Goal: Information Seeking & Learning: Learn about a topic

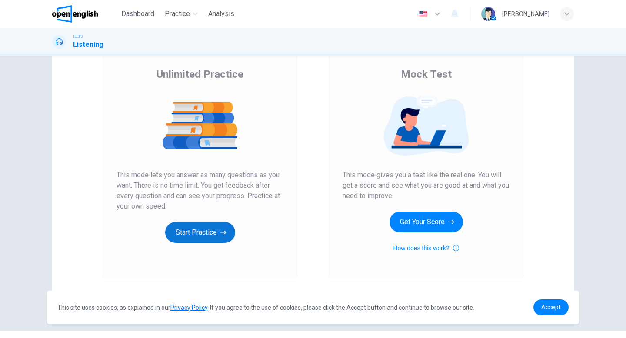
scroll to position [82, 0]
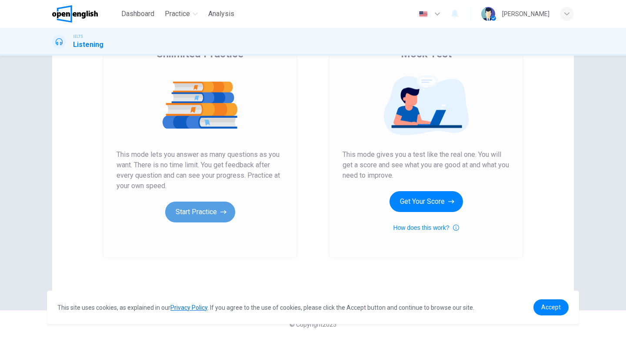
click at [196, 213] on button "Start Practice" at bounding box center [200, 212] width 70 height 21
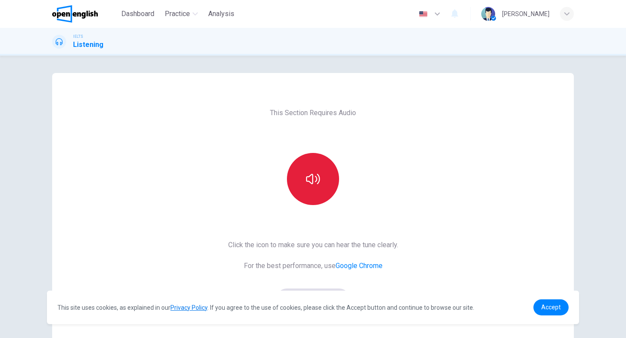
click at [316, 186] on icon "button" at bounding box center [313, 179] width 14 height 14
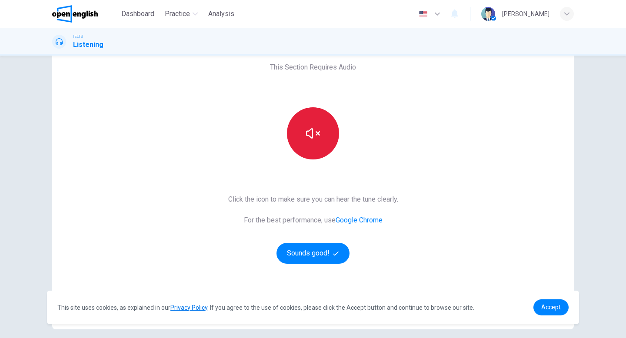
scroll to position [46, 0]
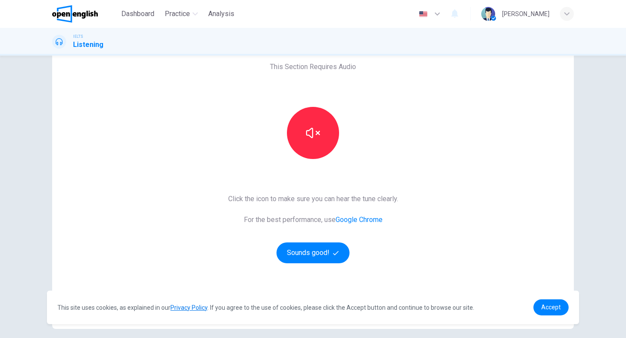
click at [377, 245] on div "Click the icon to make sure you can hear the tune clearly. For the best perform…" at bounding box center [313, 229] width 170 height 70
click at [328, 253] on button "Sounds good!" at bounding box center [313, 253] width 73 height 21
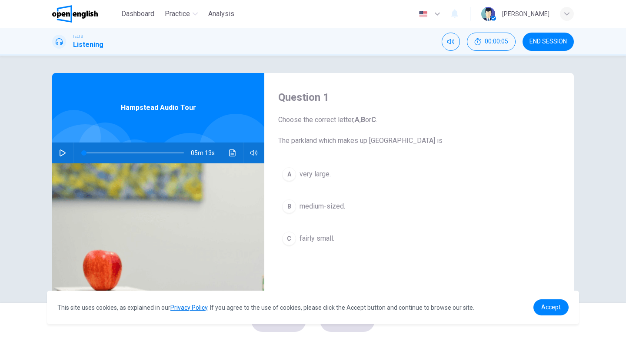
scroll to position [0, 0]
click at [65, 153] on icon "button" at bounding box center [62, 152] width 7 height 7
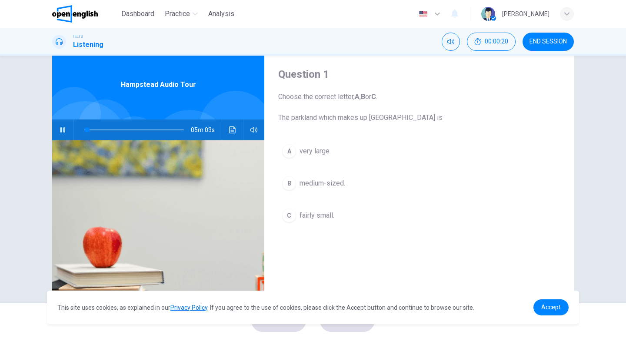
scroll to position [23, 0]
click at [63, 131] on icon "button" at bounding box center [62, 129] width 5 height 5
click at [63, 131] on icon "button" at bounding box center [63, 129] width 6 height 7
click at [65, 131] on icon "button" at bounding box center [62, 129] width 7 height 7
type input "**"
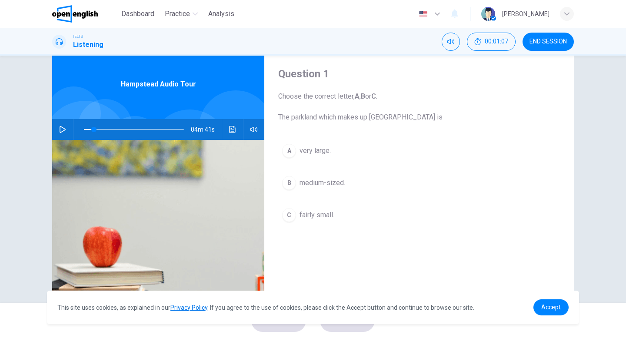
click at [56, 119] on button "button" at bounding box center [63, 129] width 14 height 21
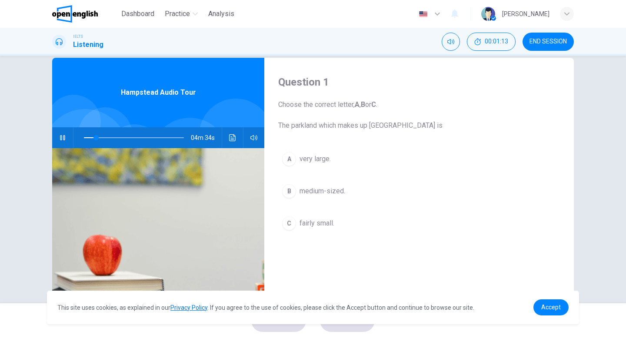
scroll to position [14, 0]
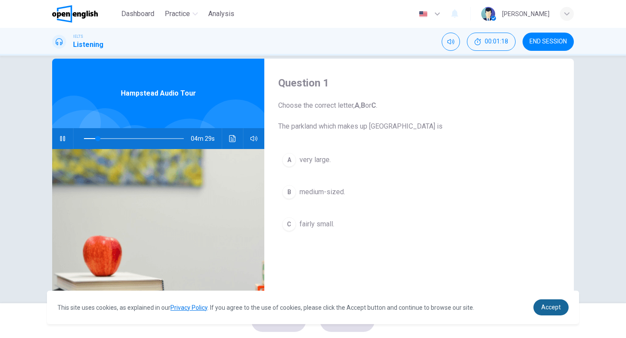
click at [557, 310] on span "Accept" at bounding box center [551, 307] width 20 height 7
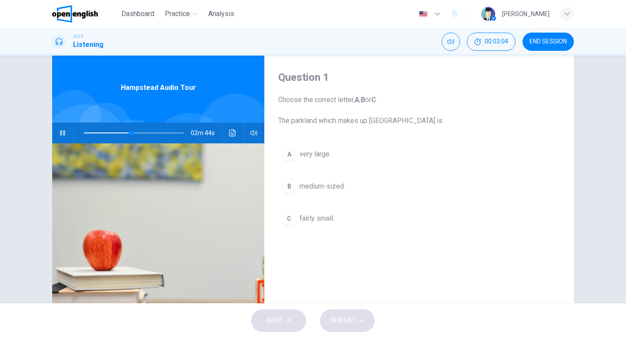
scroll to position [35, 0]
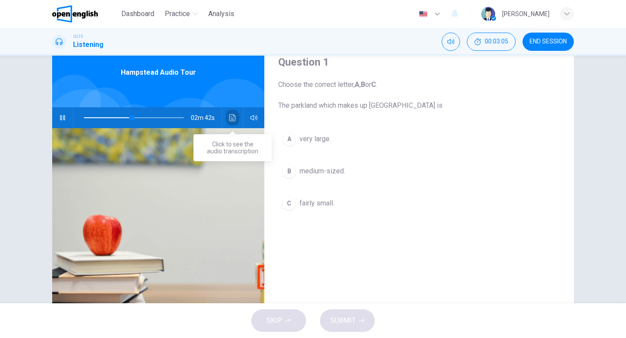
click at [233, 119] on icon "Click to see the audio transcription" at bounding box center [232, 117] width 7 height 7
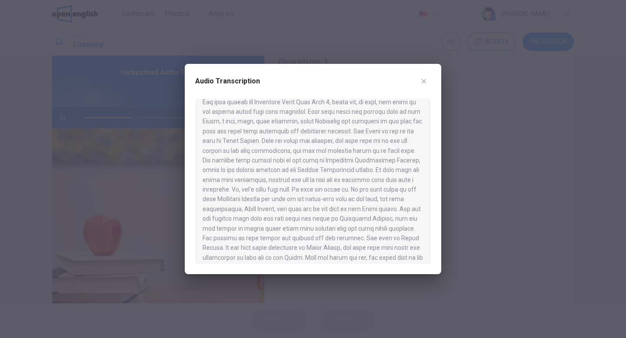
scroll to position [48, 0]
click at [425, 84] on icon "button" at bounding box center [423, 81] width 7 height 7
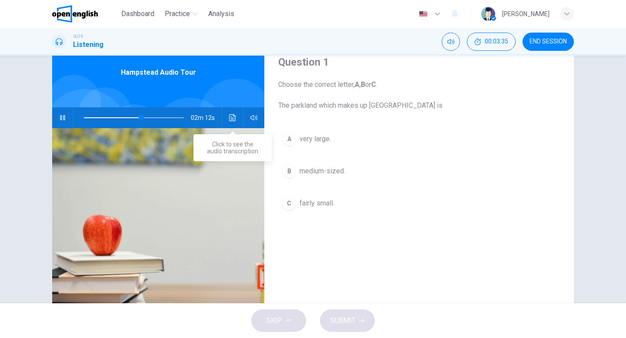
click at [235, 119] on icon "Click to see the audio transcription" at bounding box center [232, 117] width 7 height 7
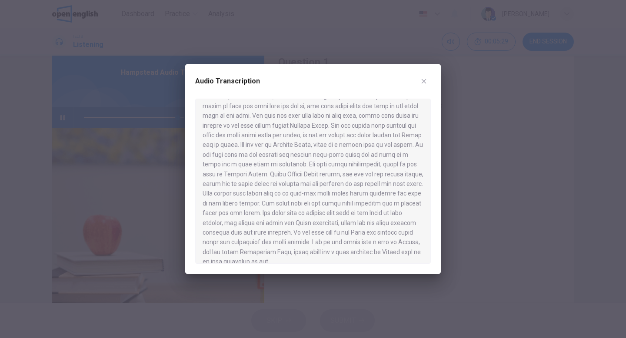
scroll to position [327, 0]
type input "*"
click at [426, 81] on icon "button" at bounding box center [423, 81] width 7 height 7
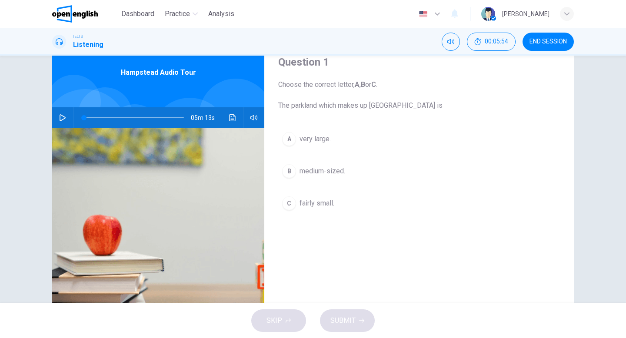
click at [291, 203] on div "C" at bounding box center [289, 204] width 14 height 14
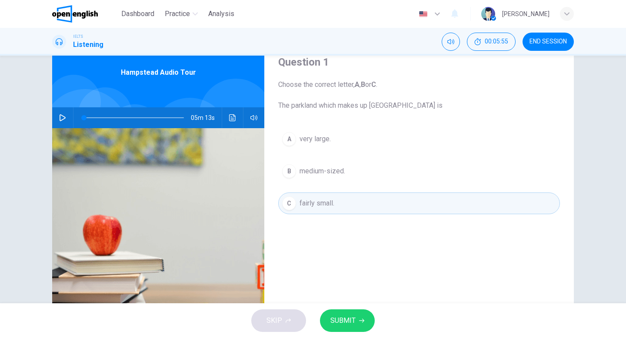
click at [356, 320] on button "SUBMIT" at bounding box center [347, 321] width 55 height 23
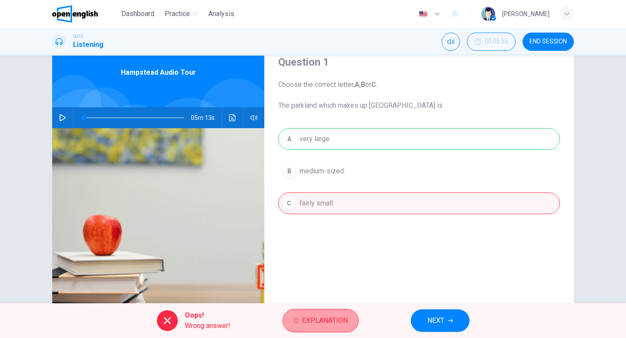
click at [348, 323] on button "Explanation" at bounding box center [321, 320] width 76 height 23
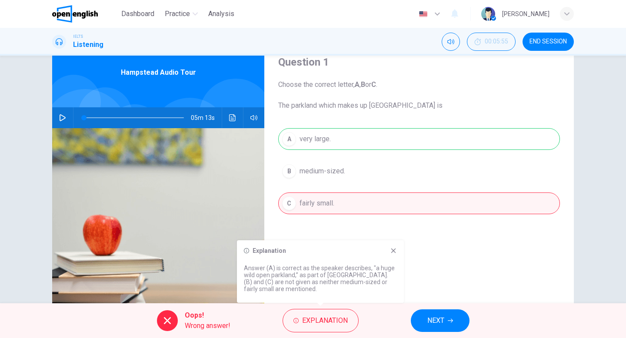
click at [384, 251] on div "Explanation" at bounding box center [320, 250] width 153 height 7
click at [394, 250] on icon at bounding box center [393, 251] width 5 height 5
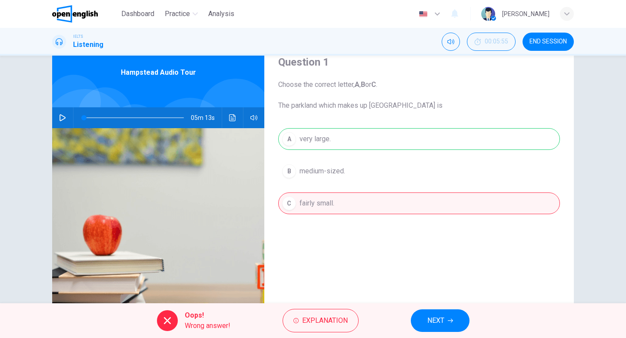
click at [430, 315] on span "NEXT" at bounding box center [435, 321] width 17 height 12
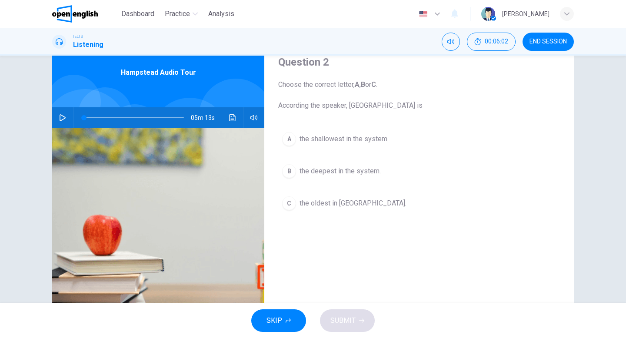
click at [300, 206] on span "the oldest in London." at bounding box center [353, 203] width 107 height 10
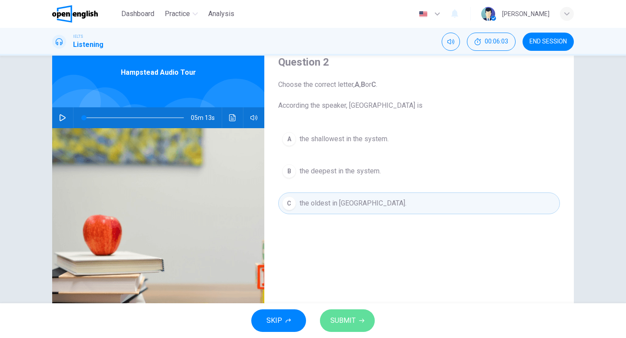
click at [346, 320] on span "SUBMIT" at bounding box center [342, 321] width 25 height 12
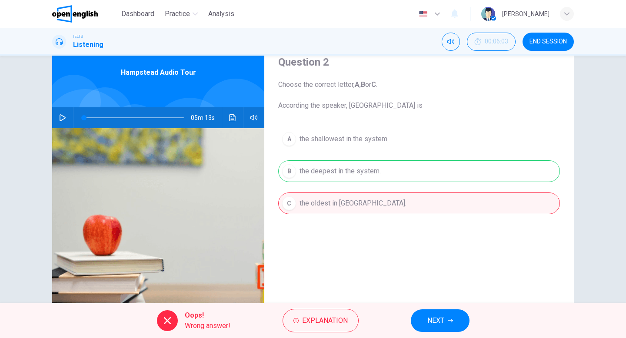
drag, startPoint x: 385, startPoint y: 104, endPoint x: 342, endPoint y: 103, distance: 42.6
click at [342, 103] on span "Choose the correct letter, A , B or C . According the speaker, Hampstead underg…" at bounding box center [419, 95] width 282 height 31
click at [432, 324] on span "NEXT" at bounding box center [435, 321] width 17 height 12
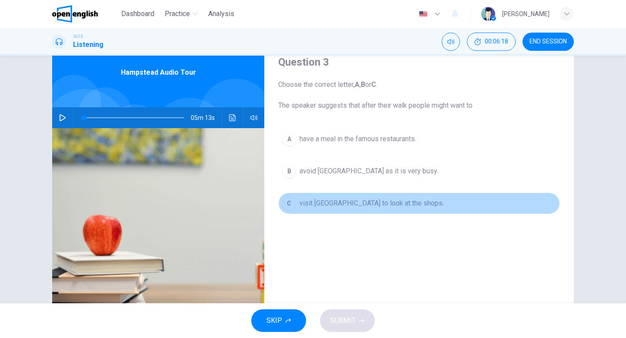
click at [357, 203] on span "visit Hampstead village to look at the shops." at bounding box center [372, 203] width 144 height 10
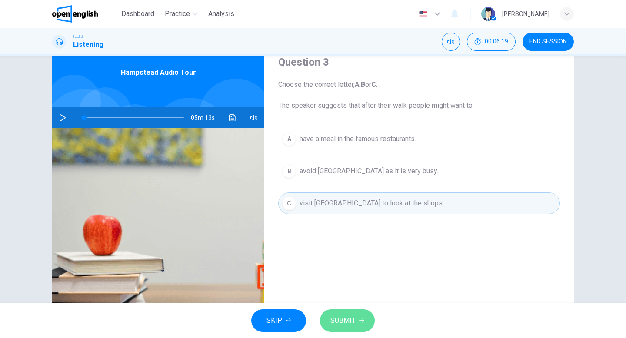
click at [352, 315] on span "SUBMIT" at bounding box center [342, 321] width 25 height 12
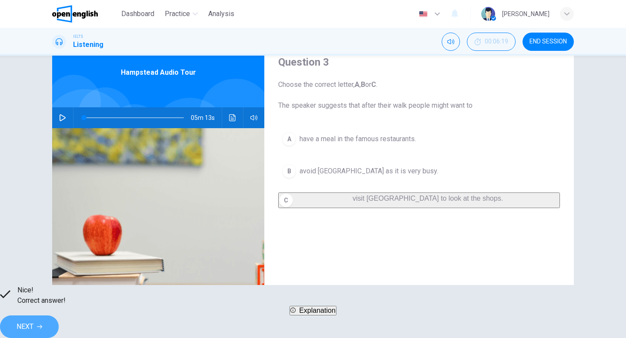
click at [59, 316] on button "NEXT" at bounding box center [29, 327] width 59 height 23
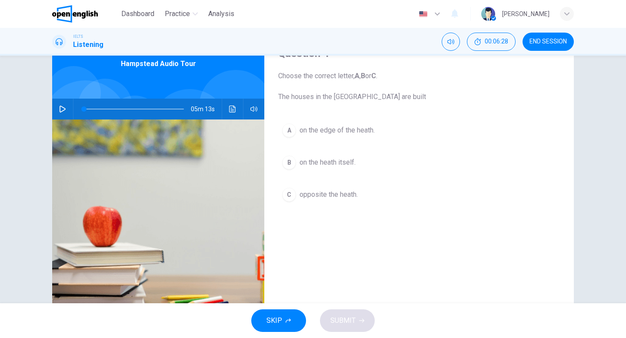
scroll to position [45, 0]
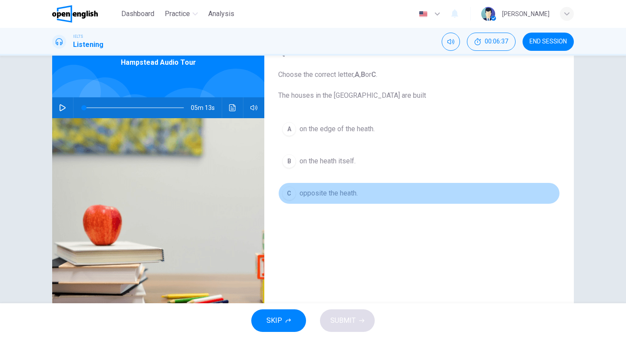
click at [344, 194] on span "opposite the heath." at bounding box center [329, 193] width 58 height 10
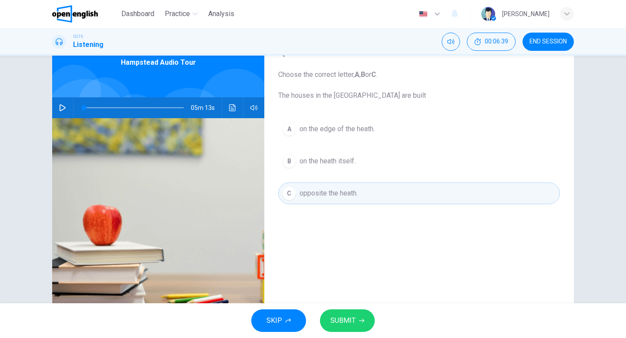
click at [331, 324] on span "SUBMIT" at bounding box center [342, 321] width 25 height 12
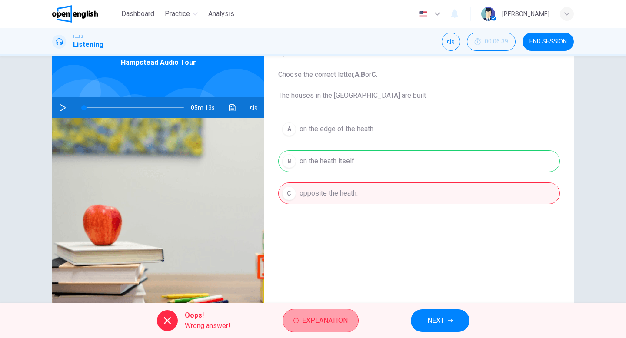
click at [327, 320] on span "Explanation" at bounding box center [325, 321] width 46 height 12
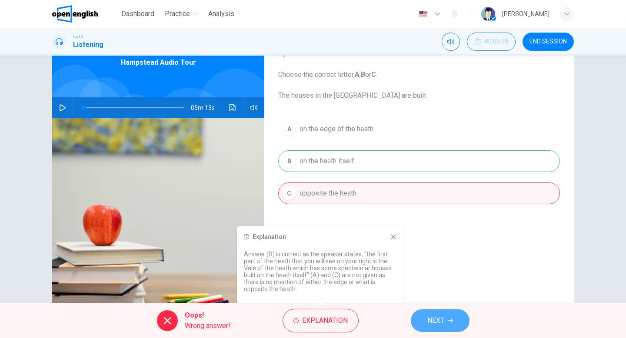
click at [439, 318] on span "NEXT" at bounding box center [435, 321] width 17 height 12
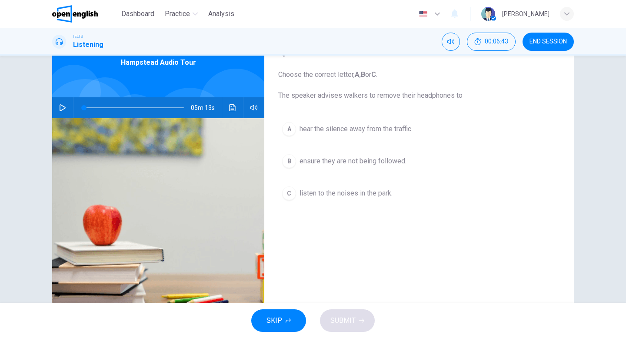
scroll to position [40, 0]
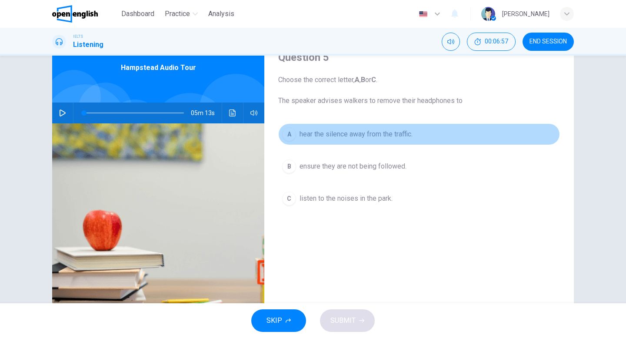
click at [346, 138] on span "hear the silence away from the traffic." at bounding box center [356, 134] width 113 height 10
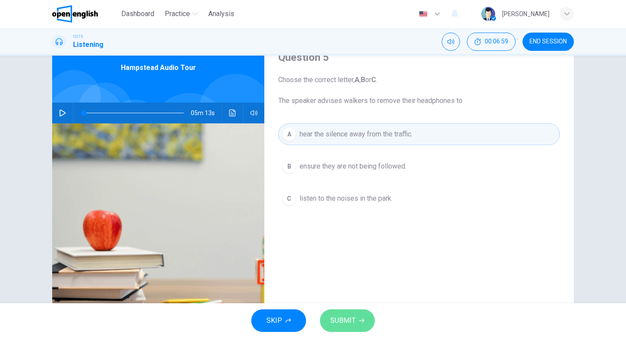
click at [345, 319] on span "SUBMIT" at bounding box center [342, 321] width 25 height 12
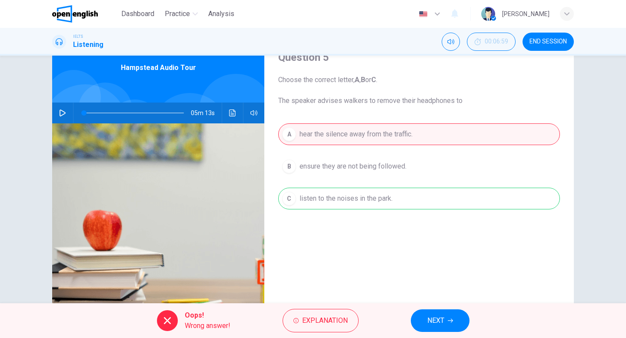
click at [433, 323] on span "NEXT" at bounding box center [435, 321] width 17 height 12
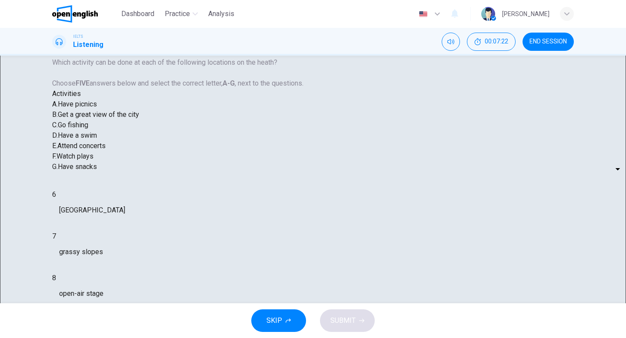
scroll to position [80, 0]
click at [340, 214] on body "This site uses cookies, as explained in our Privacy Policy . If you agree to th…" at bounding box center [313, 169] width 626 height 338
click at [340, 338] on div at bounding box center [313, 338] width 626 height 0
click at [336, 263] on body "This site uses cookies, as explained in our Privacy Policy . If you agree to th…" at bounding box center [313, 169] width 626 height 338
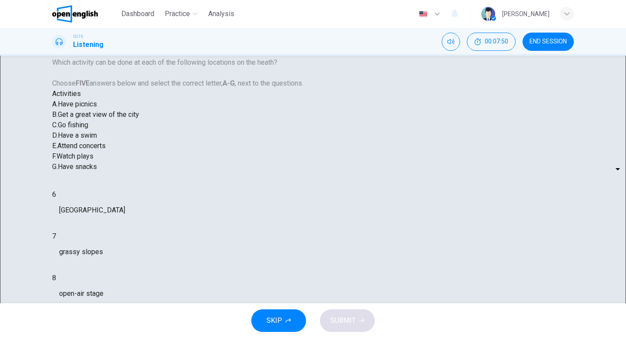
type input "*"
click at [336, 213] on body "This site uses cookies, as explained in our Privacy Policy . If you agree to th…" at bounding box center [313, 169] width 626 height 338
click at [336, 338] on div at bounding box center [313, 338] width 626 height 0
click at [336, 213] on body "This site uses cookies, as explained in our Privacy Policy . If you agree to th…" at bounding box center [313, 169] width 626 height 338
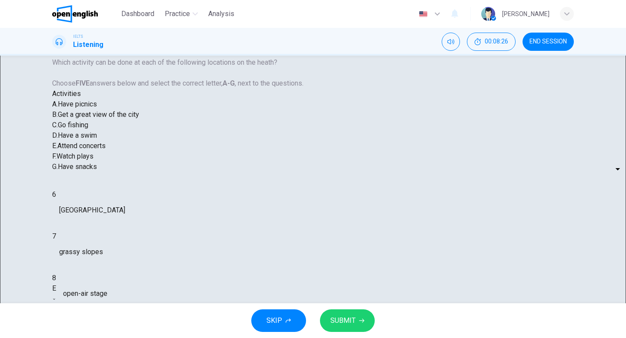
click at [327, 338] on li "A" at bounding box center [313, 343] width 626 height 10
type input "*"
click at [321, 290] on body "This site uses cookies, as explained in our Privacy Policy . If you agree to th…" at bounding box center [313, 169] width 626 height 338
type input "*"
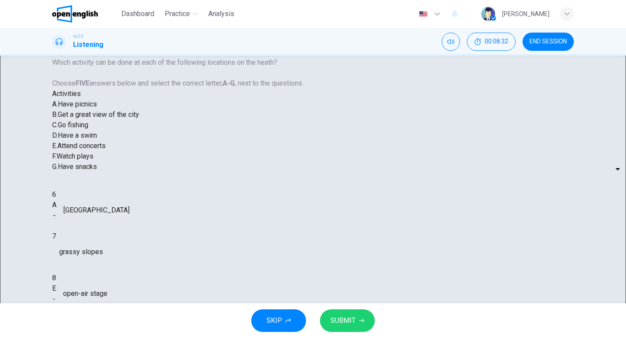
click at [334, 230] on body "This site uses cookies, as explained in our Privacy Policy . If you agree to th…" at bounding box center [313, 169] width 626 height 338
type input "*"
click at [342, 323] on span "SUBMIT" at bounding box center [342, 321] width 25 height 12
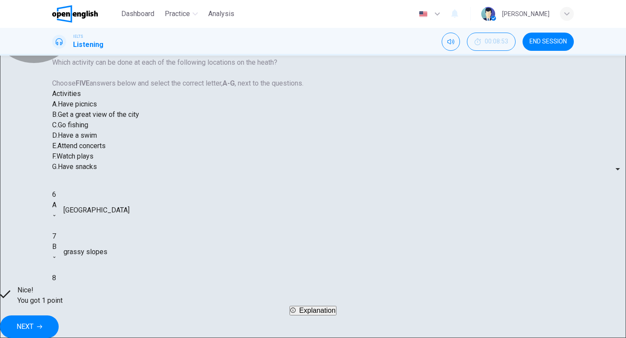
click at [317, 316] on button "Explanation" at bounding box center [313, 311] width 47 height 10
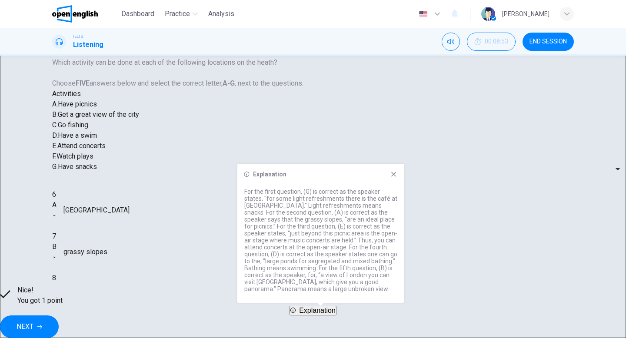
click at [33, 324] on span "NEXT" at bounding box center [25, 327] width 17 height 12
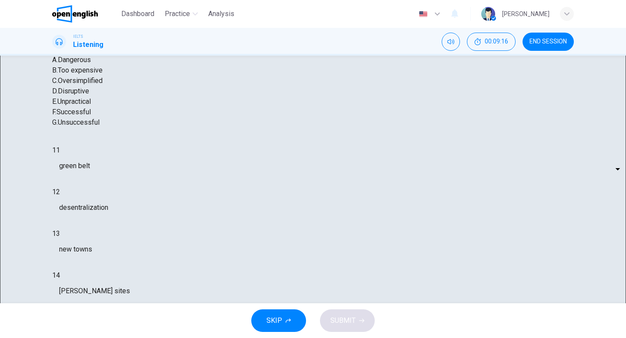
scroll to position [84, 0]
click at [334, 176] on body "This site uses cookies, as explained in our Privacy Policy . If you agree to th…" at bounding box center [313, 169] width 626 height 338
click at [334, 338] on div at bounding box center [313, 338] width 626 height 0
click at [324, 216] on body "This site uses cookies, as explained in our Privacy Policy . If you agree to th…" at bounding box center [313, 169] width 626 height 338
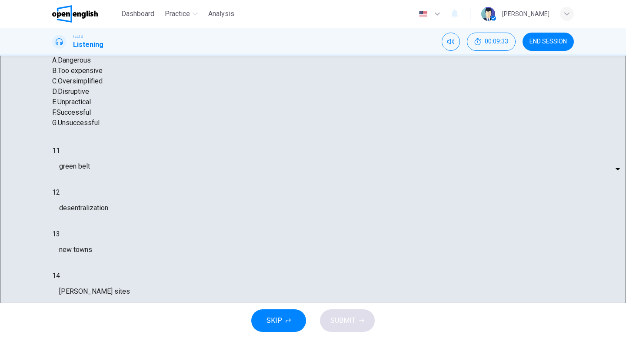
click at [324, 338] on div at bounding box center [313, 338] width 626 height 0
click at [321, 168] on body "This site uses cookies, as explained in our Privacy Policy . If you agree to th…" at bounding box center [313, 169] width 626 height 338
click at [319, 338] on li "A" at bounding box center [313, 343] width 626 height 10
type input "*"
click at [319, 189] on body "This site uses cookies, as explained in our Privacy Policy . If you agree to th…" at bounding box center [313, 169] width 626 height 338
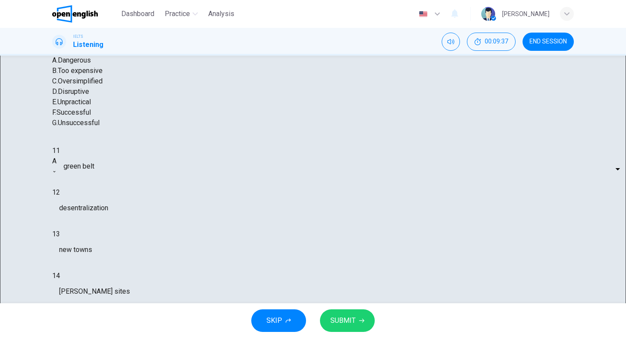
type input "*"
click at [317, 219] on body "This site uses cookies, as explained in our Privacy Policy . If you agree to th…" at bounding box center [313, 169] width 626 height 338
type input "*"
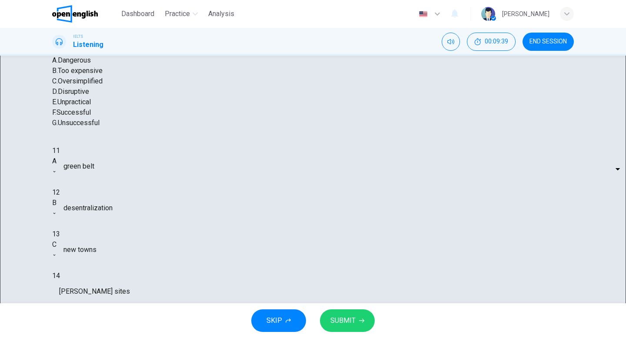
click at [316, 255] on body "This site uses cookies, as explained in our Privacy Policy . If you agree to th…" at bounding box center [313, 169] width 626 height 338
type input "*"
click at [326, 244] on body "This site uses cookies, as explained in our Privacy Policy . If you agree to th…" at bounding box center [313, 169] width 626 height 338
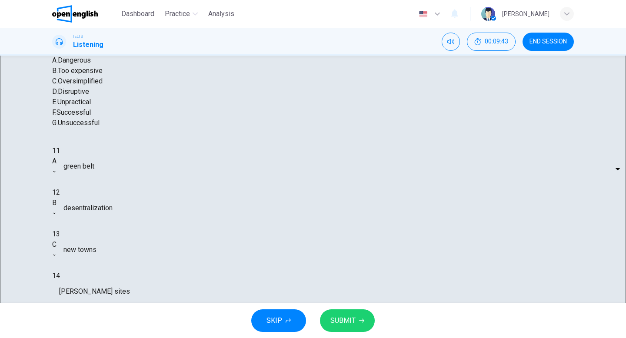
type input "*"
click at [344, 323] on span "SUBMIT" at bounding box center [342, 321] width 25 height 12
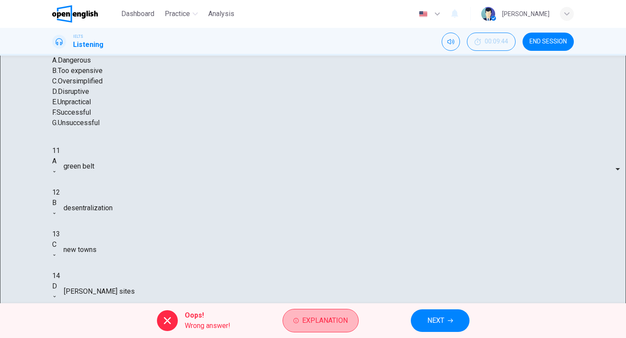
click at [344, 323] on span "Explanation" at bounding box center [325, 321] width 46 height 12
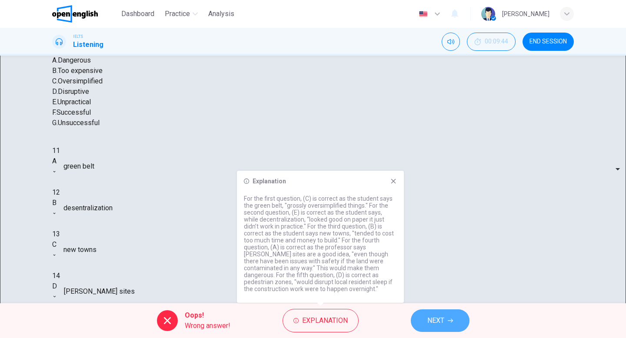
click at [429, 319] on span "NEXT" at bounding box center [435, 321] width 17 height 12
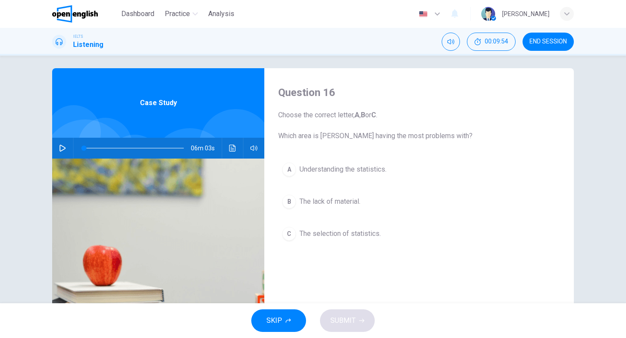
scroll to position [24, 0]
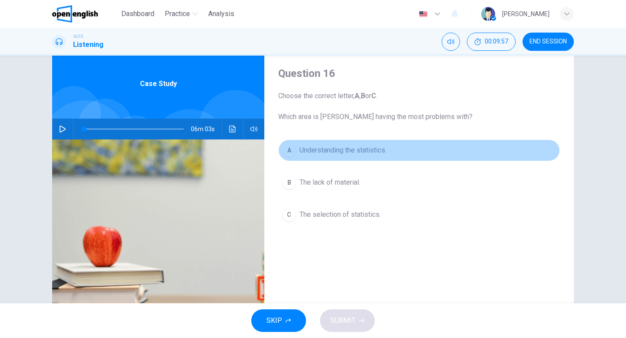
click at [326, 151] on span "Understanding the statistics." at bounding box center [343, 150] width 87 height 10
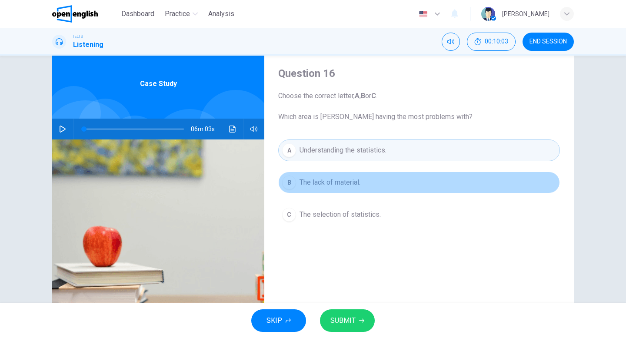
click at [337, 179] on span "The lack of material." at bounding box center [330, 182] width 61 height 10
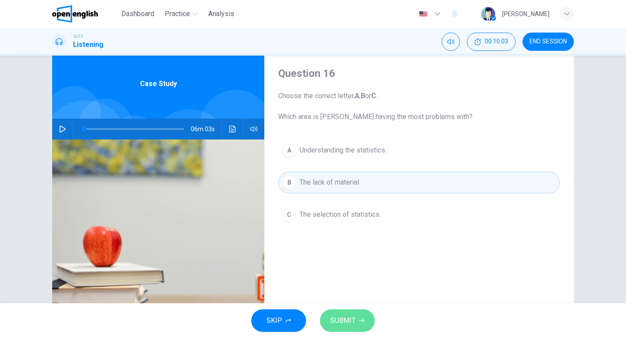
click at [334, 327] on span "SUBMIT" at bounding box center [342, 321] width 25 height 12
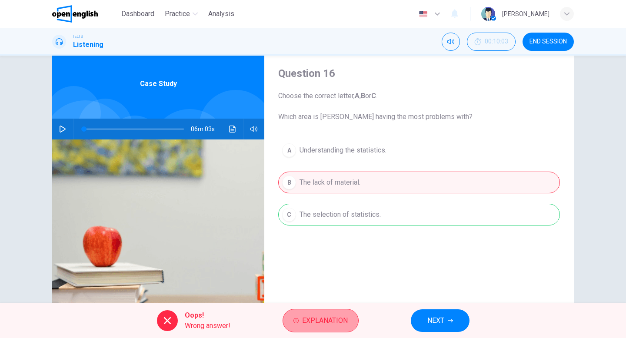
click at [306, 323] on span "Explanation" at bounding box center [325, 321] width 46 height 12
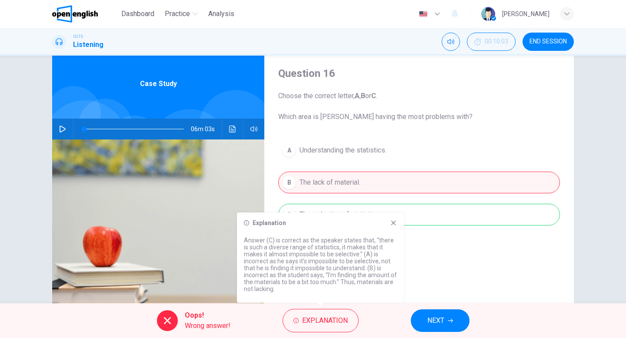
click at [441, 315] on span "NEXT" at bounding box center [435, 321] width 17 height 12
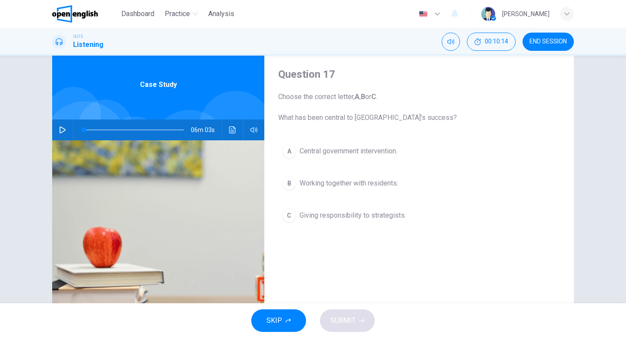
scroll to position [23, 0]
click at [318, 217] on span "Giving responsibility to strategists." at bounding box center [353, 216] width 107 height 10
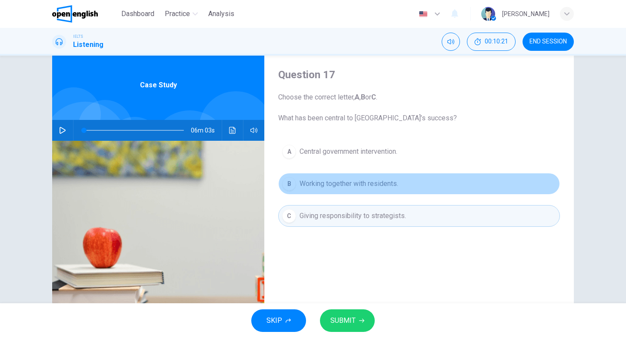
click at [322, 179] on span "Working together with residents." at bounding box center [349, 184] width 99 height 10
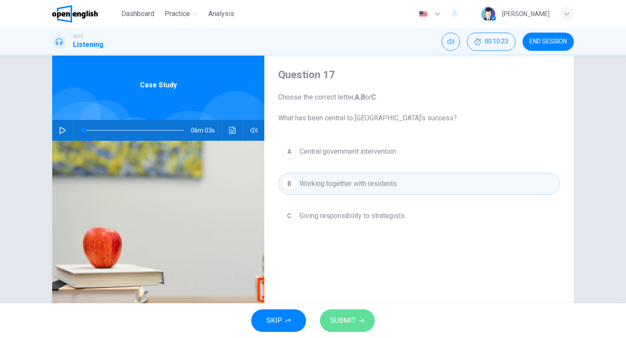
click at [339, 321] on span "SUBMIT" at bounding box center [342, 321] width 25 height 12
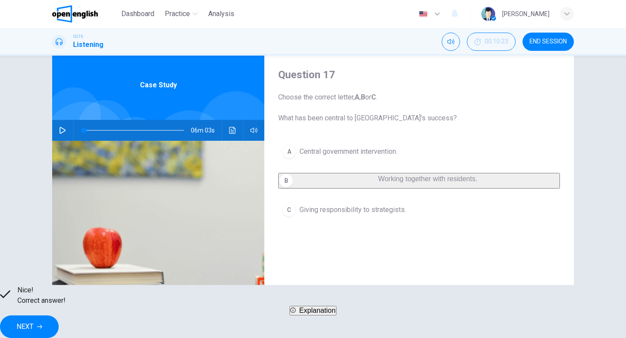
click at [336, 314] on span "Explanation" at bounding box center [317, 310] width 37 height 7
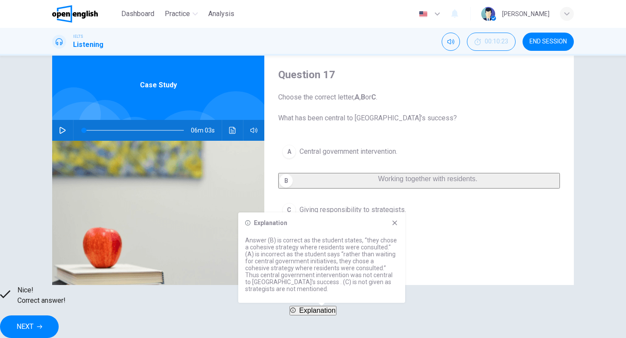
click at [33, 321] on span "NEXT" at bounding box center [25, 327] width 17 height 12
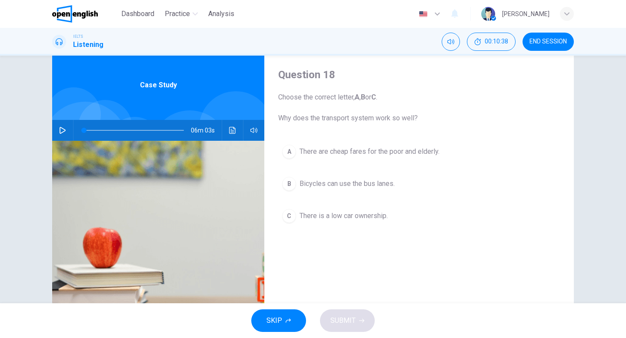
click at [338, 178] on button "B Bicycles can use the bus lanes." at bounding box center [419, 184] width 282 height 22
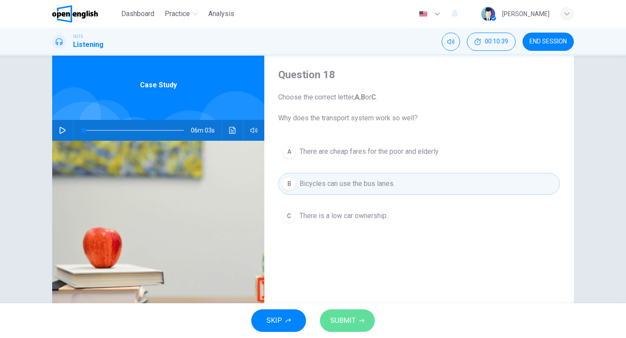
click at [348, 324] on span "SUBMIT" at bounding box center [342, 321] width 25 height 12
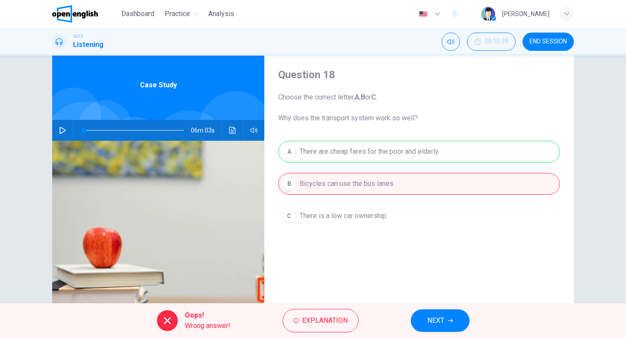
click at [390, 157] on div "A There are cheap fares for the poor and elderly. B Bicycles can use the bus la…" at bounding box center [419, 192] width 282 height 103
click at [459, 323] on button "NEXT" at bounding box center [440, 321] width 59 height 23
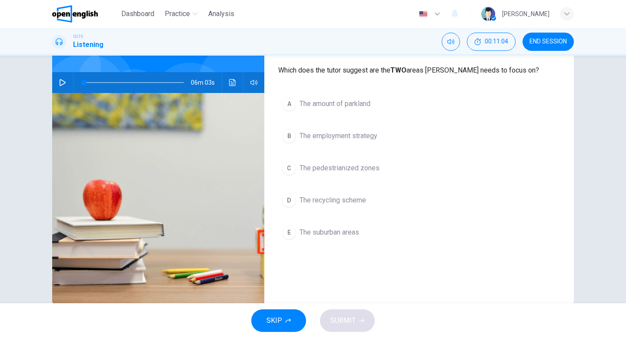
scroll to position [73, 0]
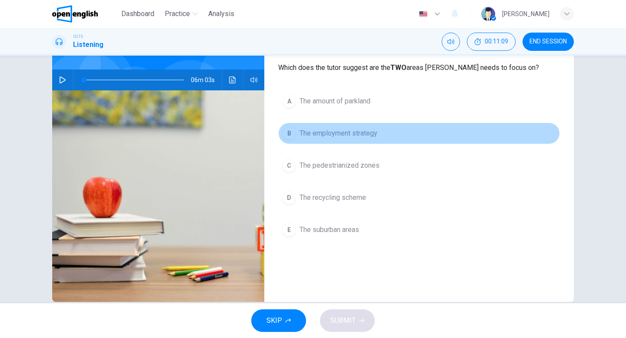
click at [331, 133] on span "The employment strategy" at bounding box center [339, 133] width 78 height 10
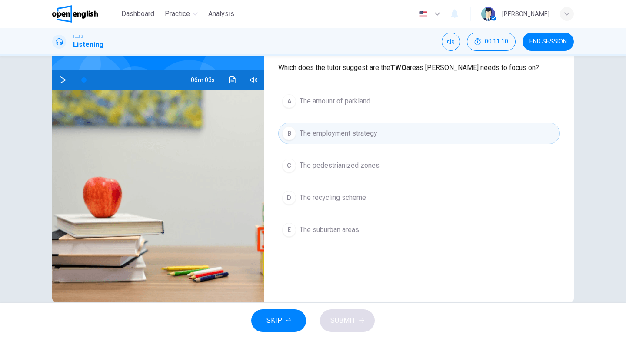
click at [334, 98] on span "The amount of parkland" at bounding box center [335, 101] width 71 height 10
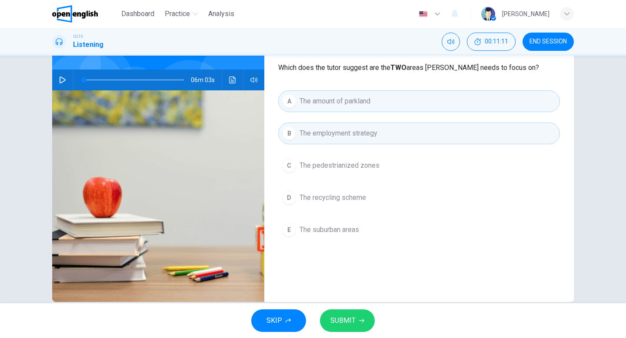
click at [328, 318] on button "SUBMIT" at bounding box center [347, 321] width 55 height 23
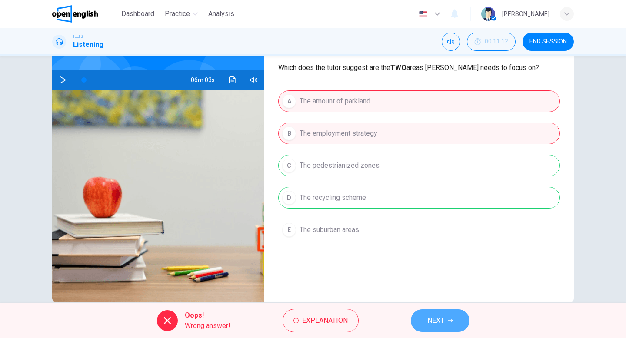
click at [437, 313] on button "NEXT" at bounding box center [440, 321] width 59 height 23
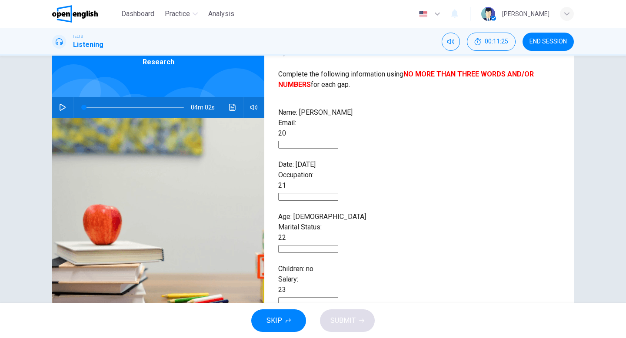
scroll to position [45, 0]
click at [337, 141] on input at bounding box center [308, 145] width 60 height 8
click at [286, 130] on span "20" at bounding box center [282, 134] width 8 height 8
click at [291, 320] on button "SKIP" at bounding box center [278, 321] width 55 height 23
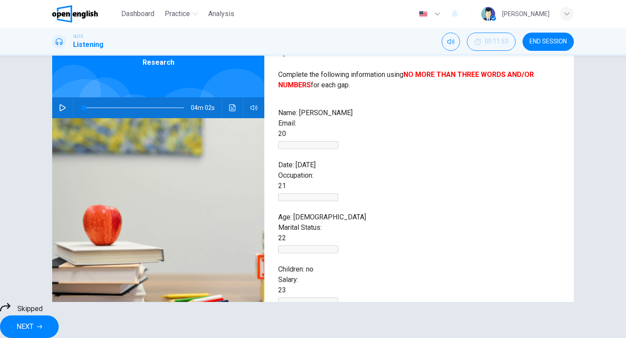
click at [278, 316] on div "Skipped" at bounding box center [313, 308] width 626 height 13
click at [43, 314] on span "Skipped" at bounding box center [29, 309] width 25 height 10
click at [10, 313] on icon at bounding box center [5, 307] width 10 height 10
click at [59, 329] on button "NEXT" at bounding box center [29, 327] width 59 height 23
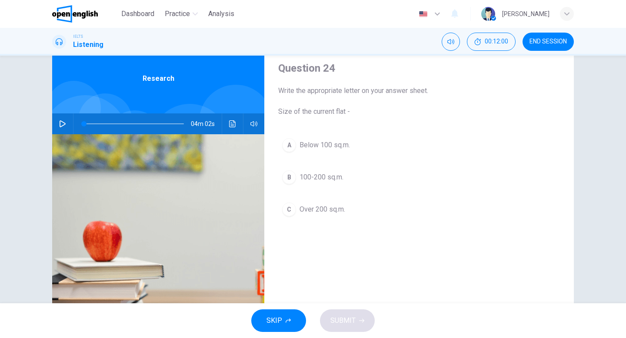
scroll to position [30, 0]
click at [304, 210] on span "Over 200 sq.m." at bounding box center [323, 209] width 46 height 10
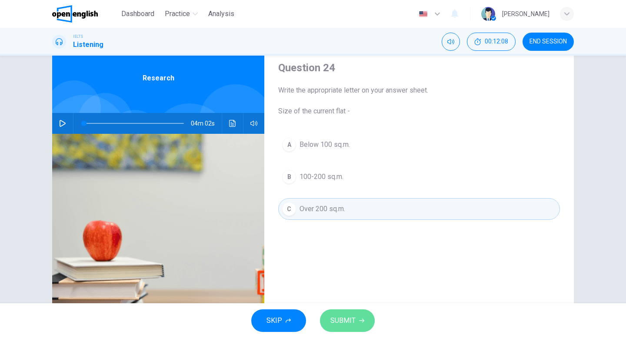
click at [340, 319] on span "SUBMIT" at bounding box center [342, 321] width 25 height 12
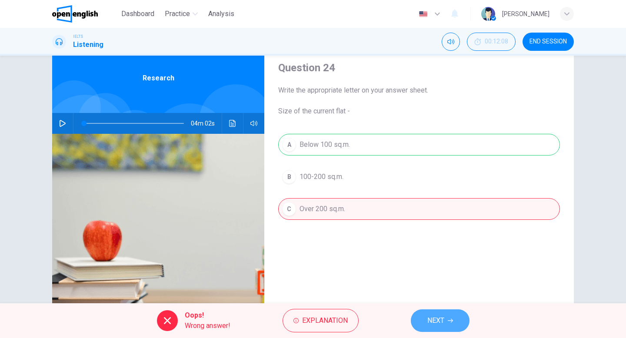
click at [437, 316] on span "NEXT" at bounding box center [435, 321] width 17 height 12
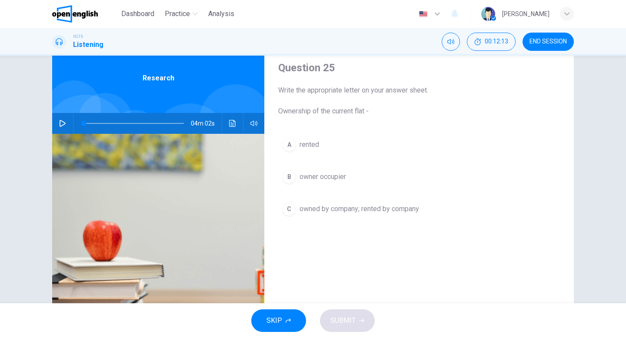
click at [311, 145] on span "rented" at bounding box center [310, 145] width 20 height 10
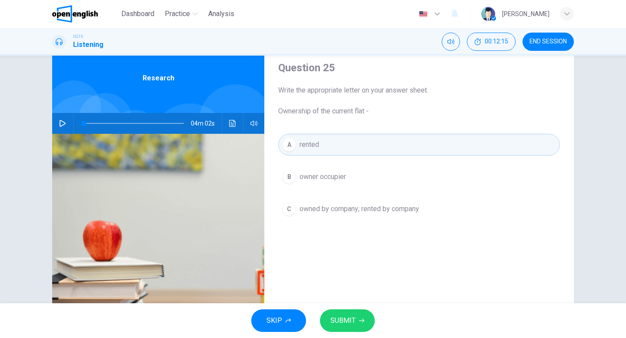
click at [345, 320] on span "SUBMIT" at bounding box center [342, 321] width 25 height 12
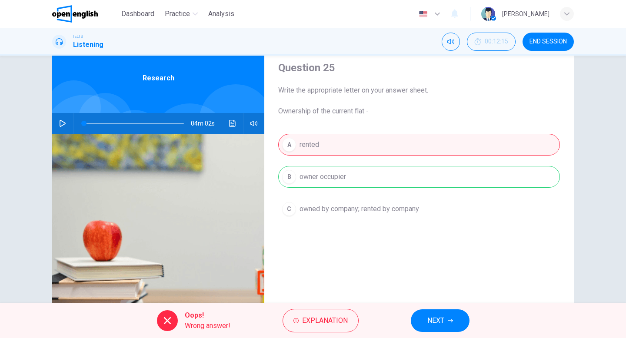
click at [436, 317] on span "NEXT" at bounding box center [435, 321] width 17 height 12
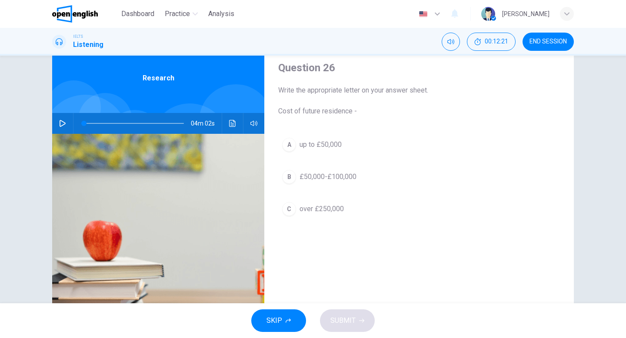
drag, startPoint x: 313, startPoint y: 89, endPoint x: 421, endPoint y: 94, distance: 108.4
click at [421, 94] on span "Write the appropriate letter on your answer sheet. Cost of future residence -" at bounding box center [419, 100] width 282 height 31
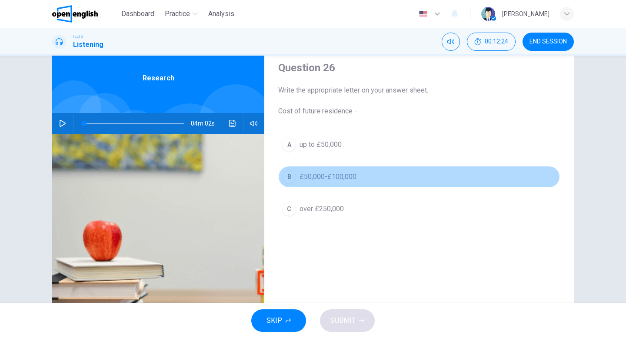
click at [301, 175] on span "£50,000-£100,000" at bounding box center [328, 177] width 57 height 10
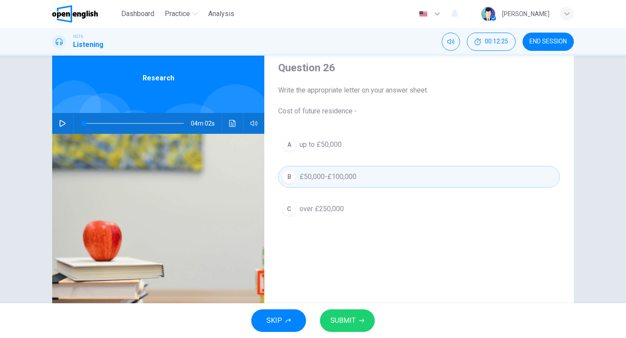
click at [337, 319] on span "SUBMIT" at bounding box center [342, 321] width 25 height 12
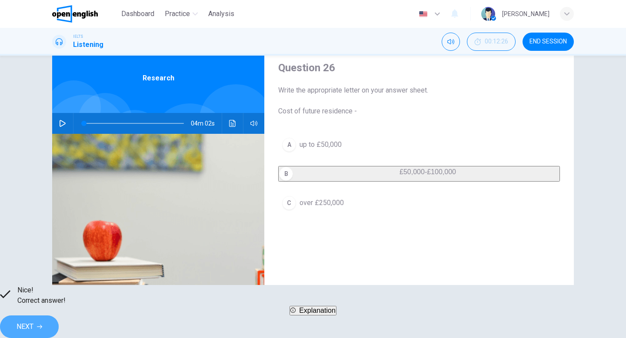
click at [59, 318] on button "NEXT" at bounding box center [29, 327] width 59 height 23
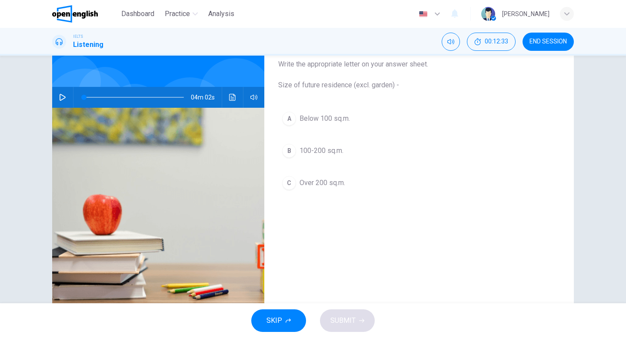
scroll to position [0, 0]
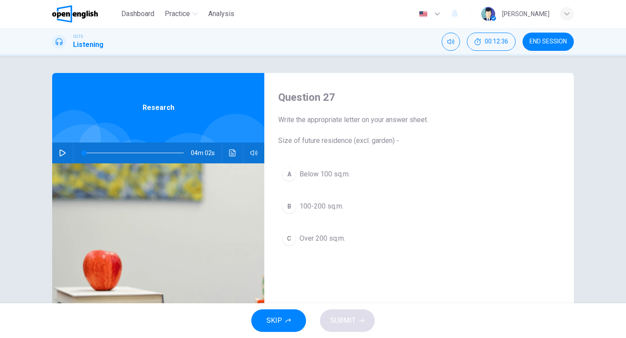
click at [322, 234] on span "Over 200 sq.m." at bounding box center [323, 238] width 46 height 10
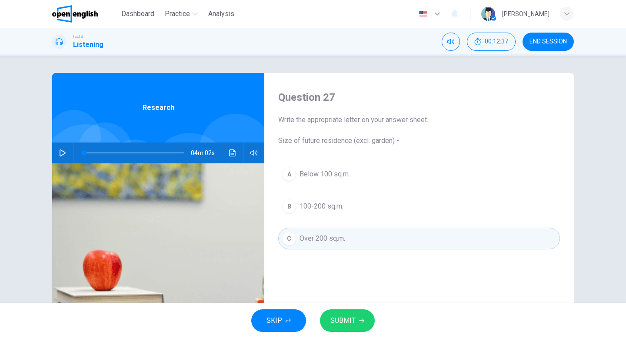
click at [334, 321] on span "SUBMIT" at bounding box center [342, 321] width 25 height 12
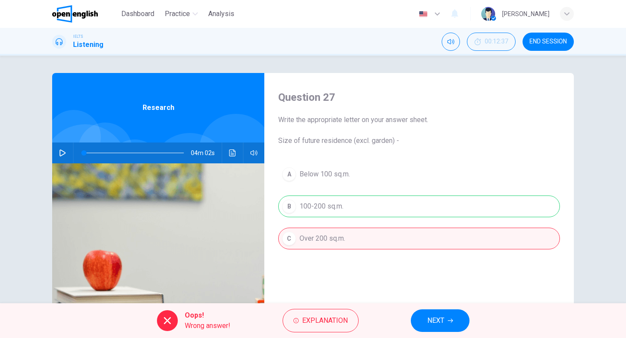
click at [444, 321] on span "NEXT" at bounding box center [435, 321] width 17 height 12
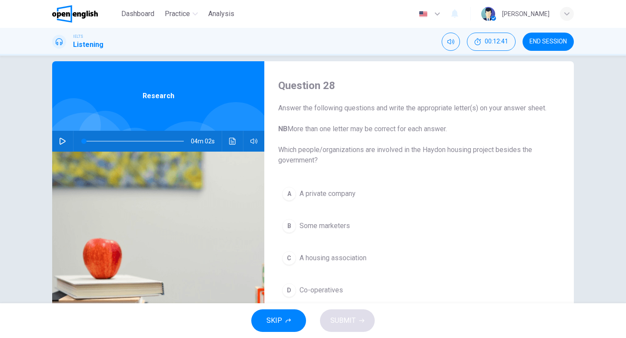
scroll to position [13, 0]
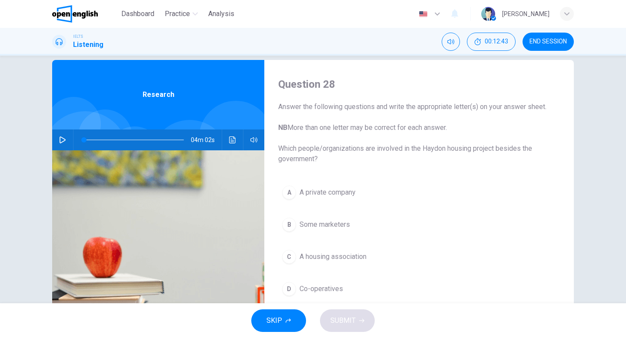
drag, startPoint x: 421, startPoint y: 107, endPoint x: 461, endPoint y: 104, distance: 40.5
click at [461, 104] on span "Answer the following questions and write the appropriate letter(s) on your answ…" at bounding box center [419, 133] width 282 height 63
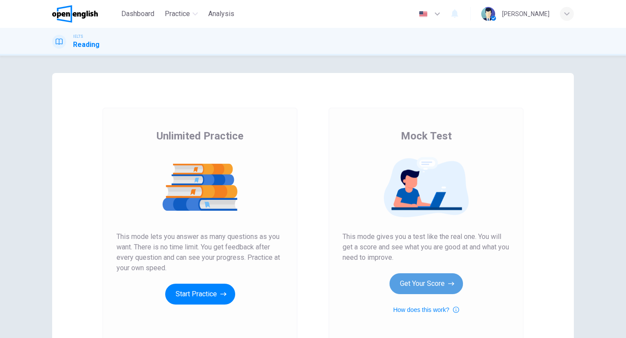
click at [419, 283] on button "Get Your Score" at bounding box center [426, 283] width 73 height 21
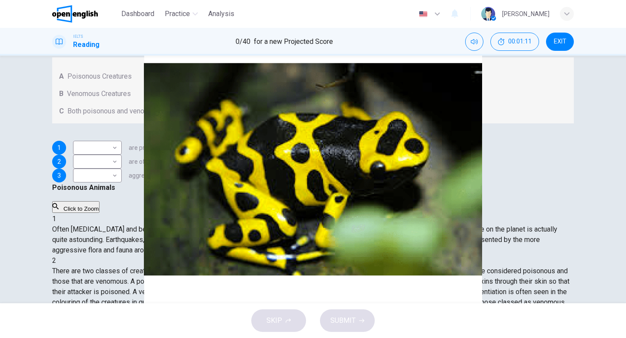
scroll to position [88, 0]
click at [100, 202] on button "Click to Zoom" at bounding box center [75, 208] width 47 height 12
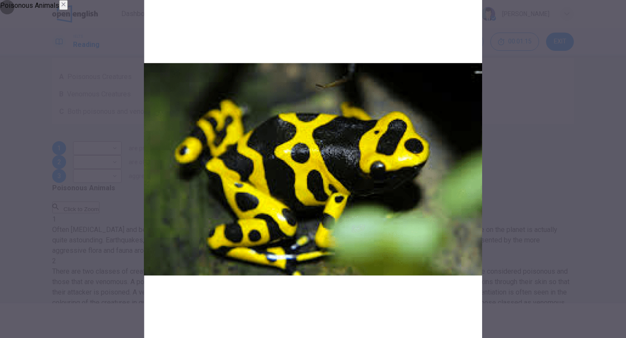
click at [67, 8] on icon "button" at bounding box center [63, 4] width 7 height 7
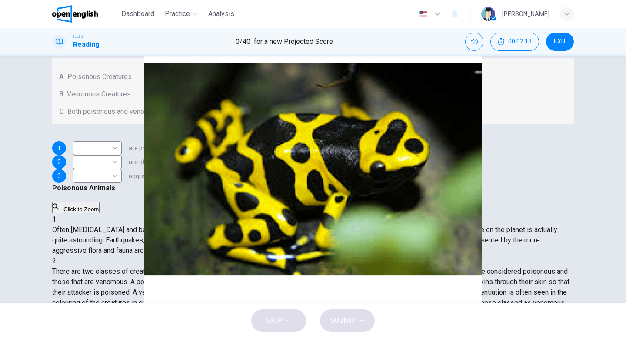
scroll to position [186, 0]
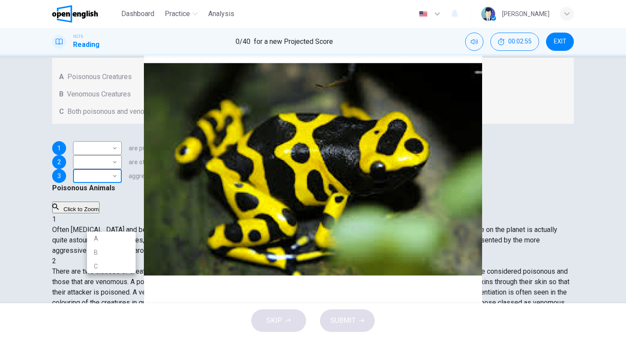
click at [129, 224] on body "This site uses cookies, as explained in our Privacy Policy . If you agree to th…" at bounding box center [313, 169] width 626 height 338
click at [123, 240] on li "A" at bounding box center [111, 239] width 49 height 14
type input "*"
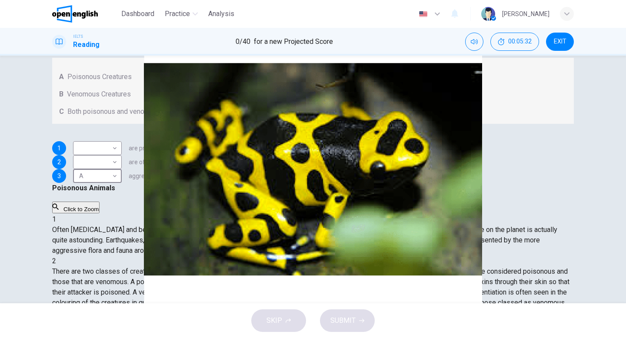
scroll to position [558, 0]
drag, startPoint x: 129, startPoint y: 141, endPoint x: 195, endPoint y: 140, distance: 65.7
click at [192, 117] on span "Both poisonous and venomous creatures" at bounding box center [129, 112] width 124 height 10
click at [125, 202] on body "This site uses cookies, as explained in our Privacy Policy . If you agree to th…" at bounding box center [313, 169] width 626 height 338
click at [114, 224] on li "B" at bounding box center [111, 228] width 49 height 14
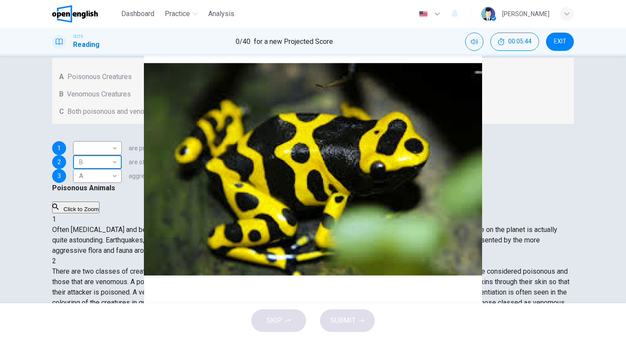
click at [121, 202] on body "This site uses cookies, as explained in our Privacy Policy . If you agree to th…" at bounding box center [313, 169] width 626 height 338
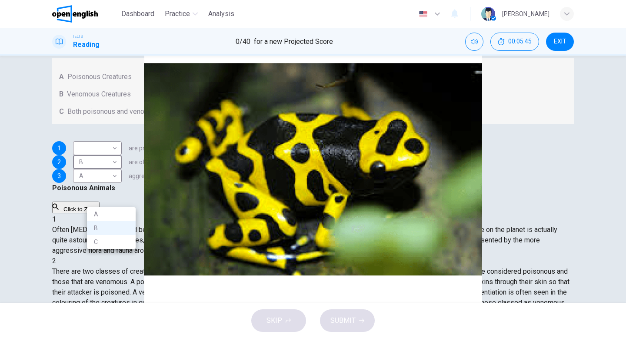
click at [106, 242] on li "C" at bounding box center [111, 242] width 49 height 14
type input "*"
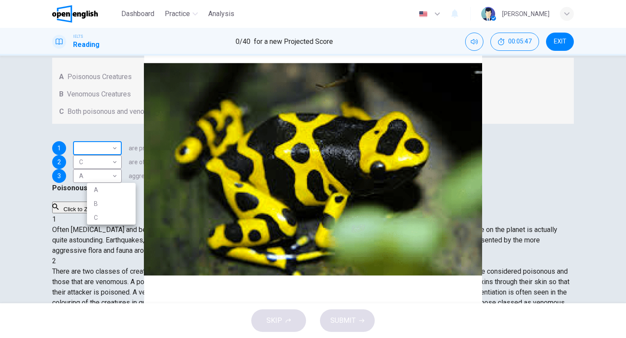
click at [119, 176] on body "This site uses cookies, as explained in our Privacy Policy . If you agree to th…" at bounding box center [313, 169] width 626 height 338
click at [113, 185] on li "A" at bounding box center [111, 190] width 49 height 14
type input "*"
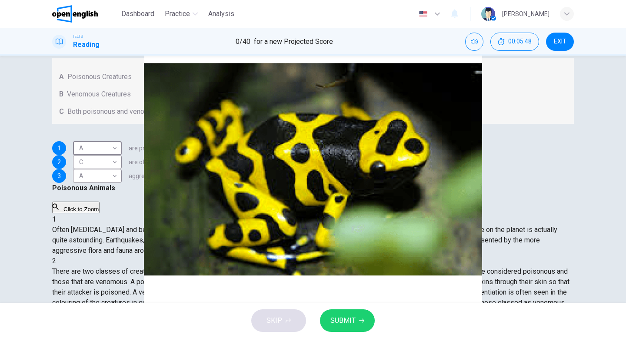
click at [367, 325] on button "SUBMIT" at bounding box center [347, 321] width 55 height 23
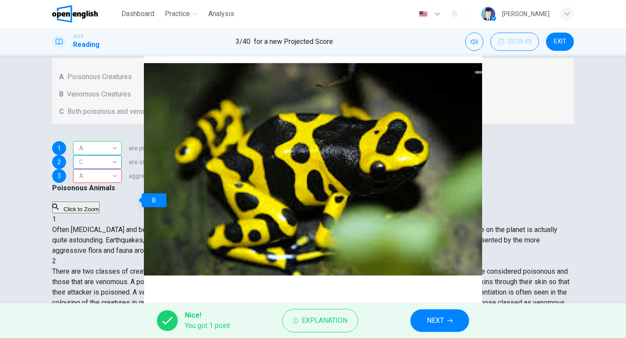
click at [114, 175] on div "C" at bounding box center [96, 162] width 46 height 25
click at [119, 175] on div "C" at bounding box center [96, 162] width 46 height 25
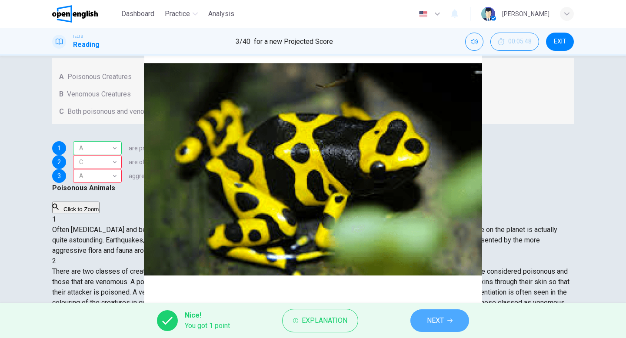
click at [437, 325] on span "NEXT" at bounding box center [435, 321] width 17 height 12
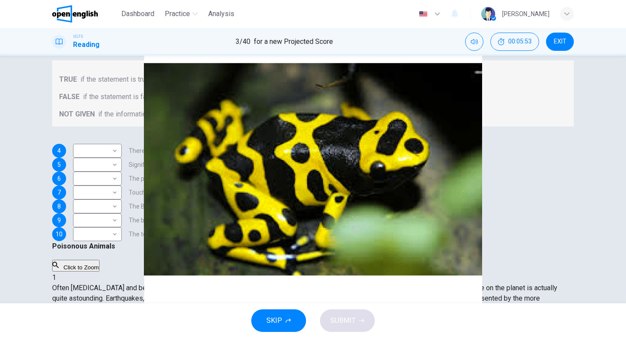
scroll to position [85, 0]
click at [126, 175] on body "This site uses cookies, as explained in our Privacy Policy . If you agree to th…" at bounding box center [313, 169] width 626 height 338
click at [126, 175] on div at bounding box center [313, 169] width 626 height 338
click at [120, 180] on body "This site uses cookies, as explained in our Privacy Policy . If you agree to th…" at bounding box center [313, 169] width 626 height 338
click at [120, 179] on div at bounding box center [313, 169] width 626 height 338
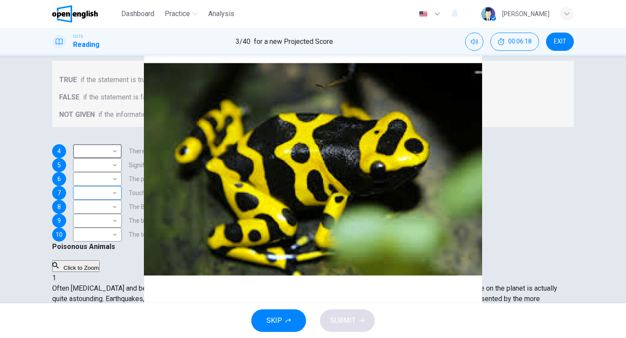
scroll to position [60, 0]
click at [559, 43] on span "EXIT" at bounding box center [560, 41] width 13 height 7
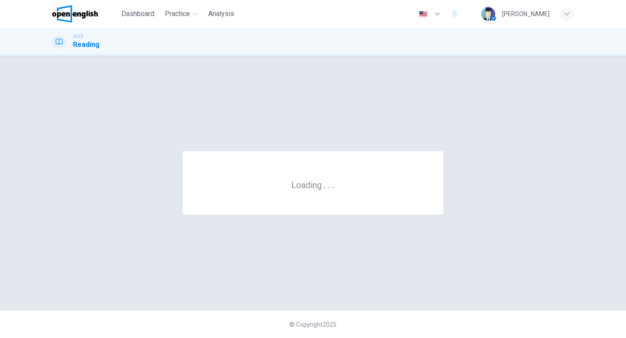
scroll to position [0, 0]
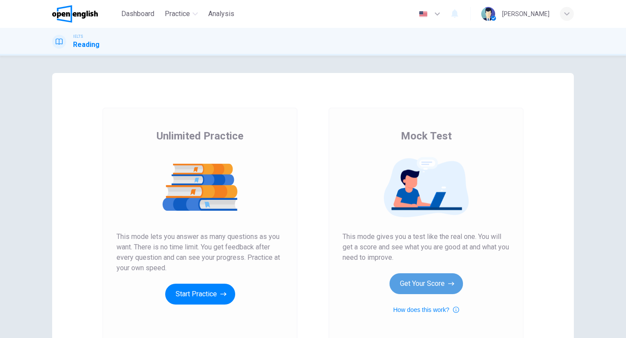
click at [432, 288] on button "Get Your Score" at bounding box center [426, 283] width 73 height 21
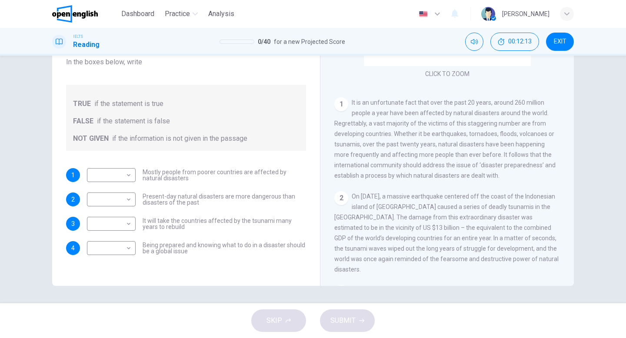
scroll to position [110, 0]
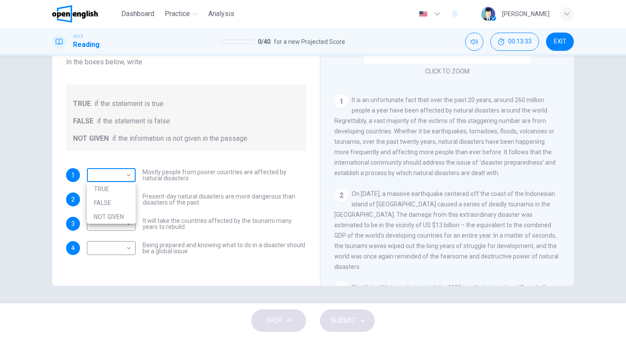
click at [123, 176] on body "This site uses cookies, as explained in our Privacy Policy . If you agree to th…" at bounding box center [313, 169] width 626 height 338
click at [113, 186] on li "TRUE" at bounding box center [111, 189] width 49 height 14
type input "****"
click at [127, 200] on body "This site uses cookies, as explained in our Privacy Policy . If you agree to th…" at bounding box center [313, 169] width 626 height 338
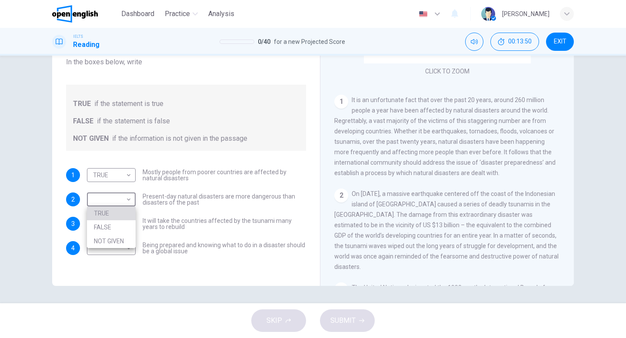
click at [119, 211] on li "TRUE" at bounding box center [111, 214] width 49 height 14
type input "****"
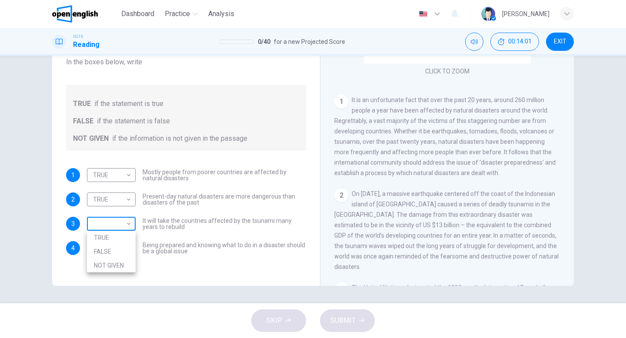
click at [122, 222] on body "This site uses cookies, as explained in our Privacy Policy . If you agree to th…" at bounding box center [313, 169] width 626 height 338
click at [115, 237] on li "TRUE" at bounding box center [111, 238] width 49 height 14
type input "****"
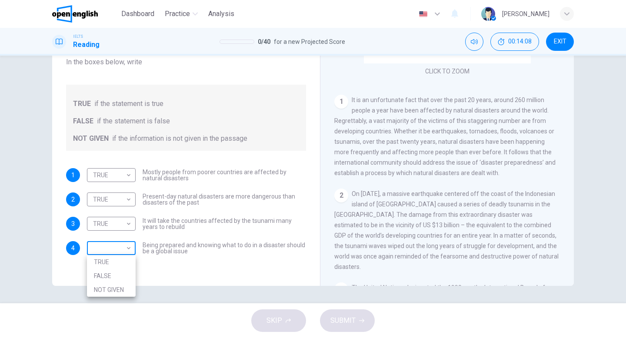
click at [123, 247] on body "This site uses cookies, as explained in our Privacy Policy . If you agree to th…" at bounding box center [313, 169] width 626 height 338
click at [117, 261] on li "TRUE" at bounding box center [111, 262] width 49 height 14
type input "****"
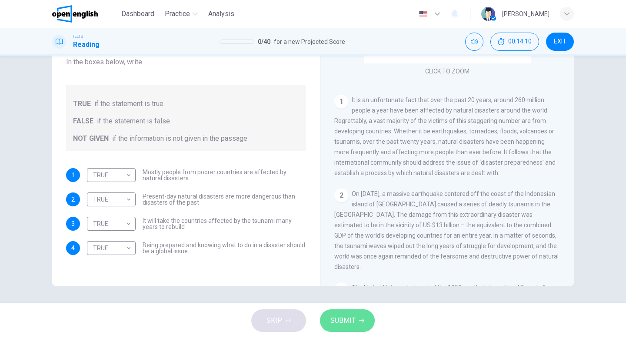
click at [348, 325] on span "SUBMIT" at bounding box center [342, 321] width 25 height 12
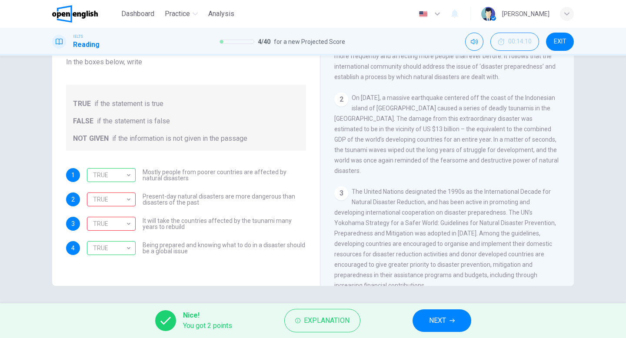
scroll to position [208, 0]
click at [434, 319] on span "NEXT" at bounding box center [437, 321] width 17 height 12
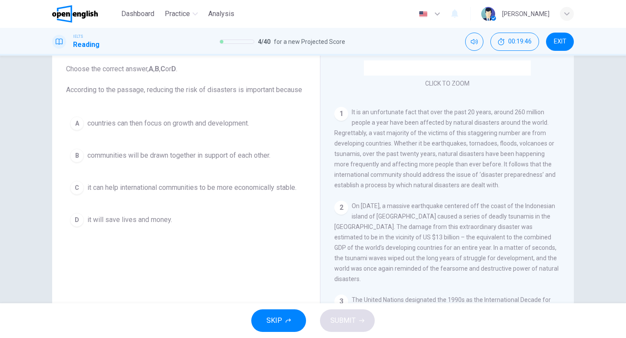
scroll to position [52, 0]
click at [142, 223] on span "it will save lives and money." at bounding box center [129, 219] width 85 height 10
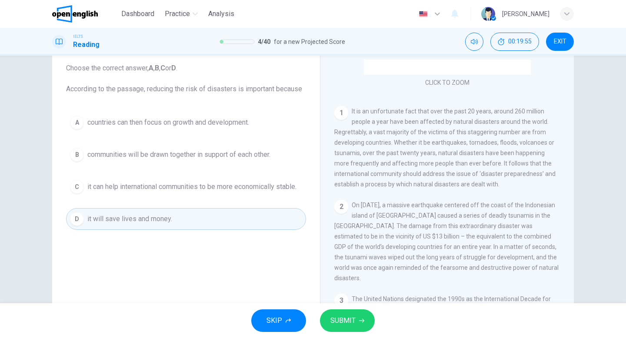
click at [350, 321] on span "SUBMIT" at bounding box center [342, 321] width 25 height 12
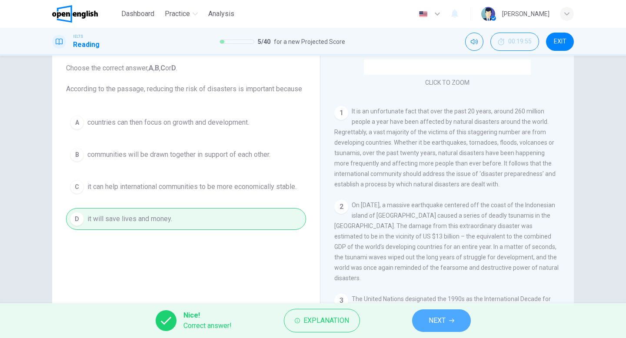
click at [443, 322] on span "NEXT" at bounding box center [437, 321] width 17 height 12
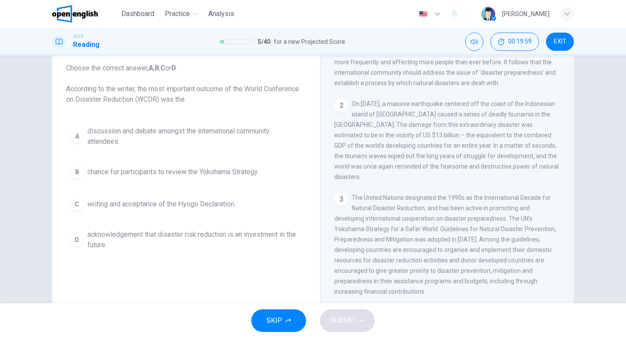
scroll to position [241, 0]
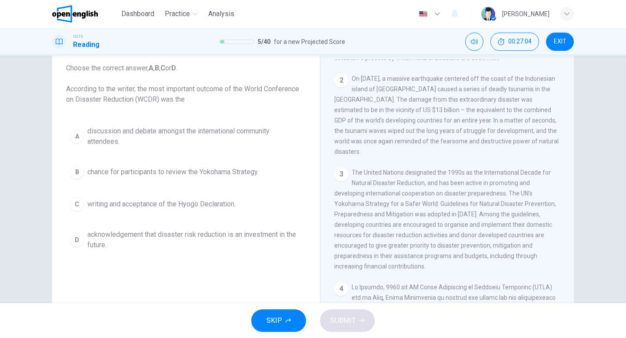
scroll to position [267, 0]
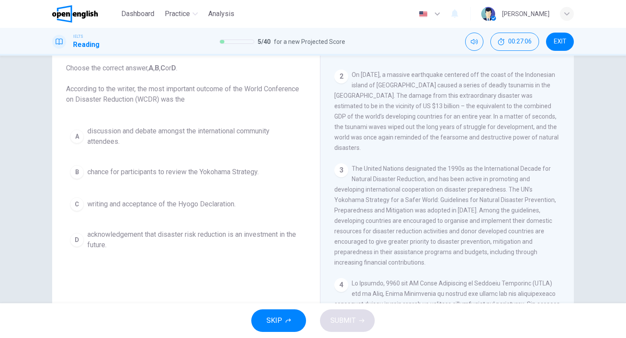
drag, startPoint x: 352, startPoint y: 160, endPoint x: 440, endPoint y: 184, distance: 90.9
click at [440, 184] on div "3 The United Nations designated the 1990s as the International Decade for Natur…" at bounding box center [447, 215] width 226 height 104
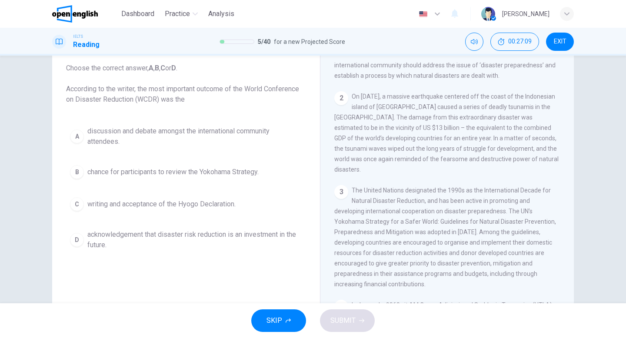
scroll to position [243, 0]
click at [521, 44] on span "00:30:19" at bounding box center [519, 41] width 23 height 7
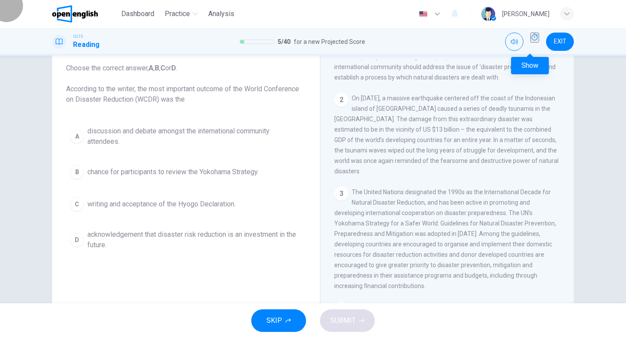
click at [531, 39] on icon "Show" at bounding box center [534, 36] width 7 height 7
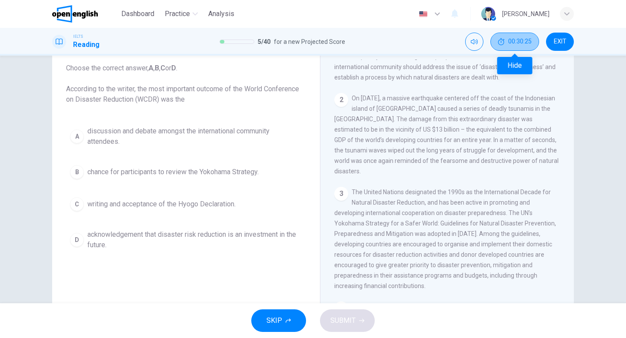
click at [502, 43] on icon "Hide" at bounding box center [501, 41] width 7 height 7
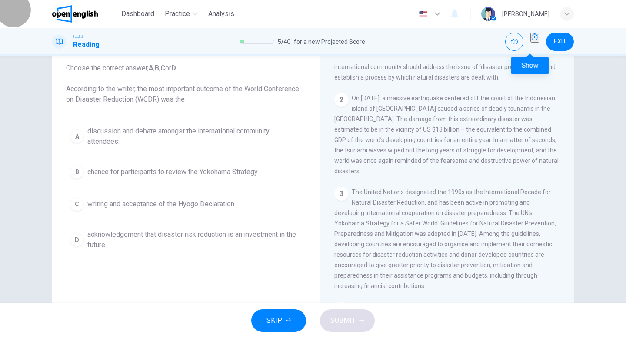
click at [535, 43] on button "Show" at bounding box center [534, 38] width 9 height 10
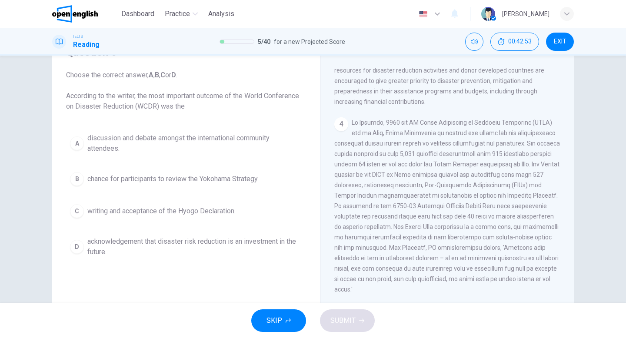
scroll to position [436, 0]
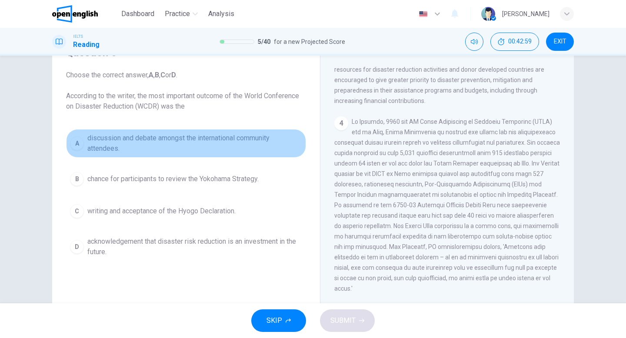
click at [145, 140] on span "discussion and debate amongst the international community attendees." at bounding box center [194, 143] width 215 height 21
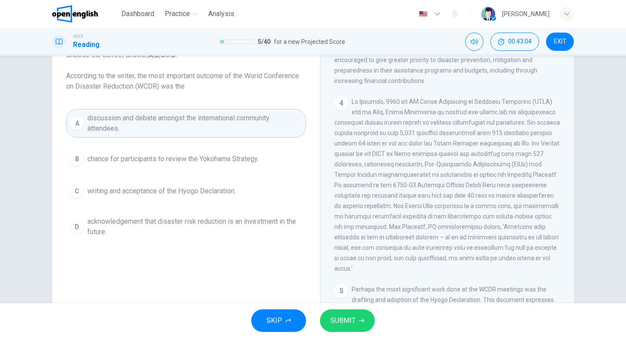
scroll to position [65, 0]
click at [363, 321] on icon "button" at bounding box center [361, 321] width 5 height 4
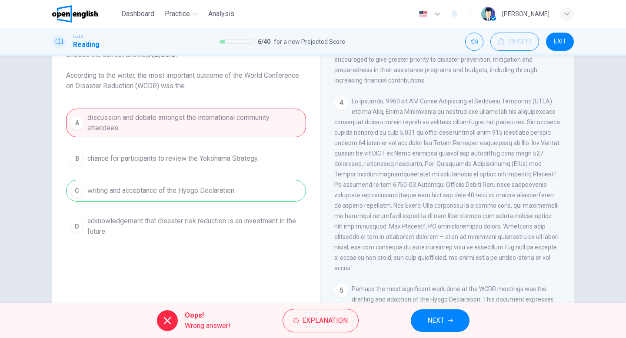
click at [252, 192] on div "A discussion and debate amongst the international community attendees. B chance…" at bounding box center [186, 175] width 240 height 132
click at [435, 319] on span "NEXT" at bounding box center [435, 321] width 17 height 12
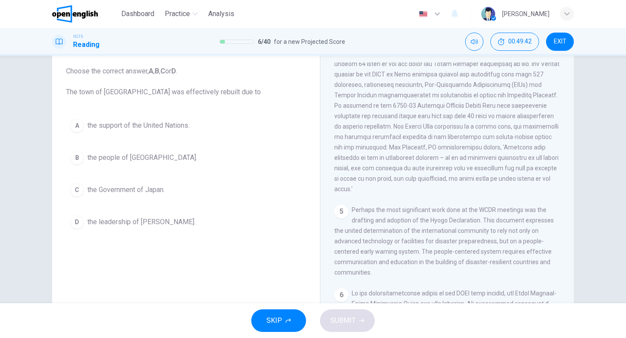
scroll to position [48, 0]
click at [163, 130] on span "the support of the United Nations." at bounding box center [138, 126] width 102 height 10
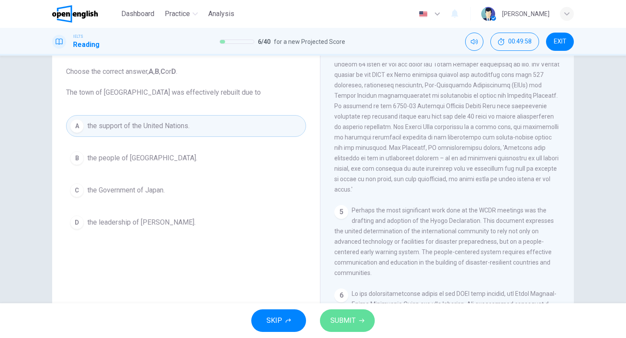
click at [340, 317] on span "SUBMIT" at bounding box center [342, 321] width 25 height 12
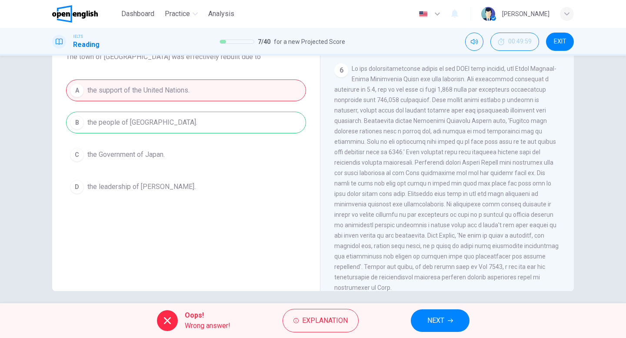
scroll to position [89, 0]
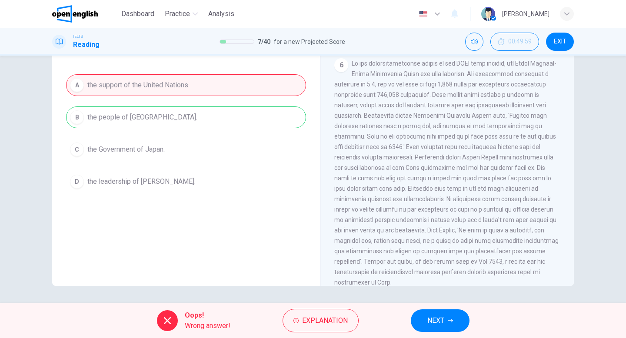
click at [416, 318] on button "NEXT" at bounding box center [440, 321] width 59 height 23
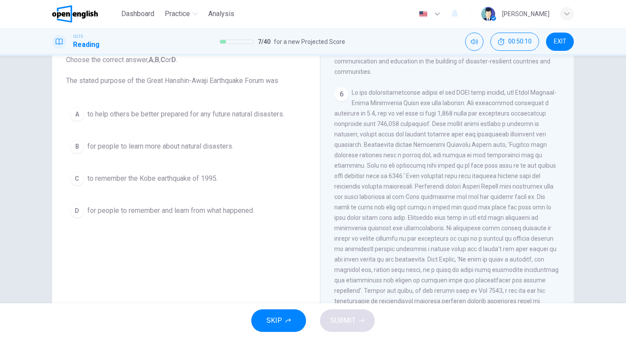
scroll to position [58, 0]
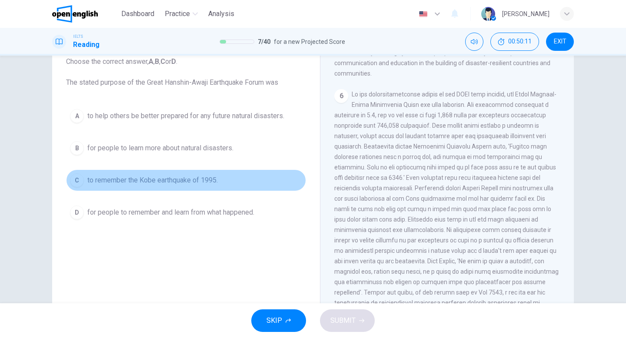
click at [133, 188] on button "C to remember the Kobe earthquake of 1995." at bounding box center [186, 181] width 240 height 22
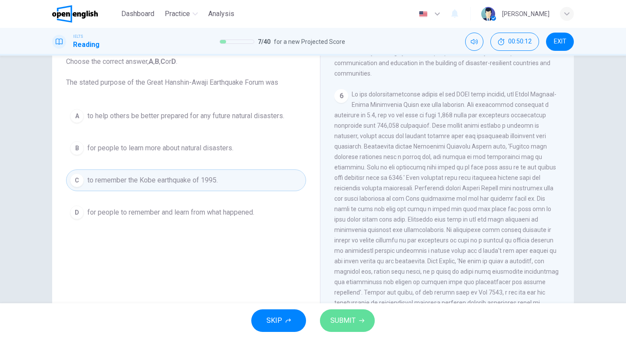
click at [336, 322] on span "SUBMIT" at bounding box center [342, 321] width 25 height 12
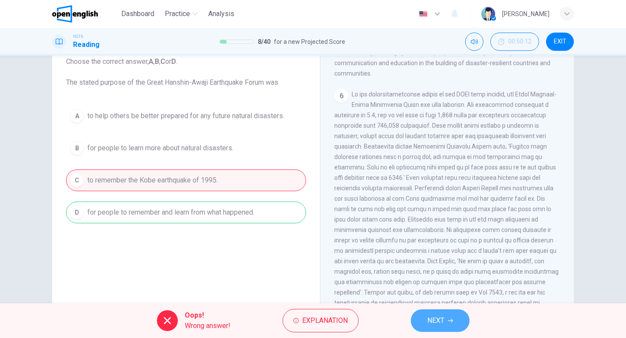
click at [439, 320] on span "NEXT" at bounding box center [435, 321] width 17 height 12
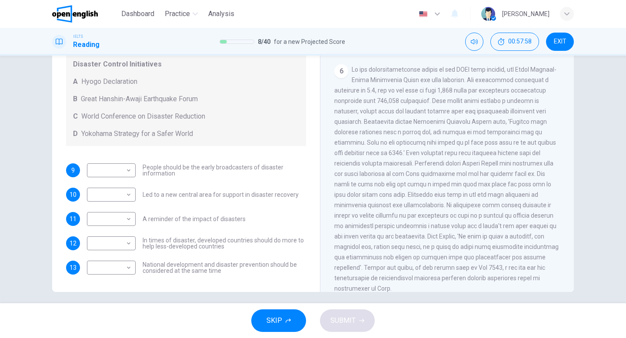
scroll to position [85, 0]
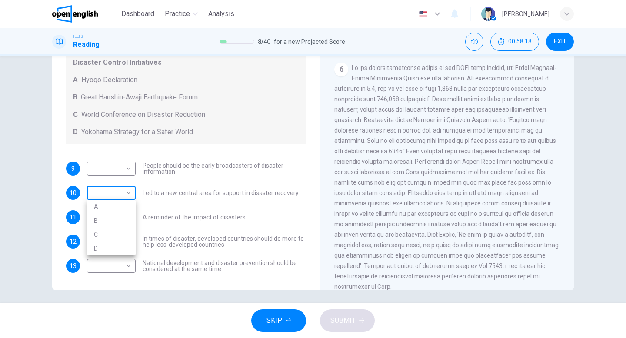
click at [128, 196] on body "This site uses cookies, as explained in our Privacy Policy . If you agree to th…" at bounding box center [313, 169] width 626 height 338
click at [113, 220] on li "B" at bounding box center [111, 221] width 49 height 14
type input "*"
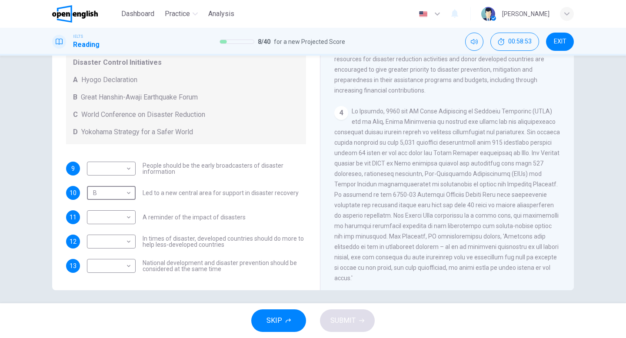
scroll to position [407, 0]
click at [111, 219] on body "This site uses cookies, as explained in our Privacy Policy . If you agree to th…" at bounding box center [313, 169] width 626 height 338
click at [108, 230] on li "A" at bounding box center [111, 231] width 49 height 14
type input "*"
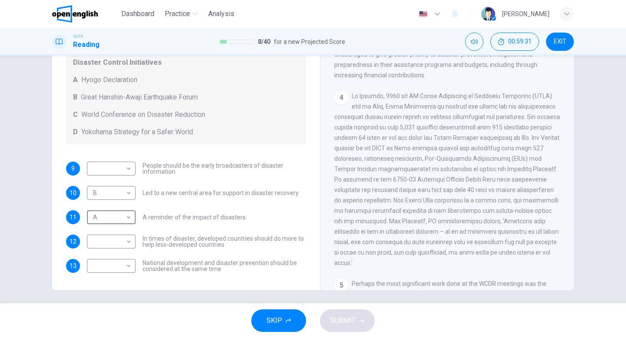
scroll to position [414, 0]
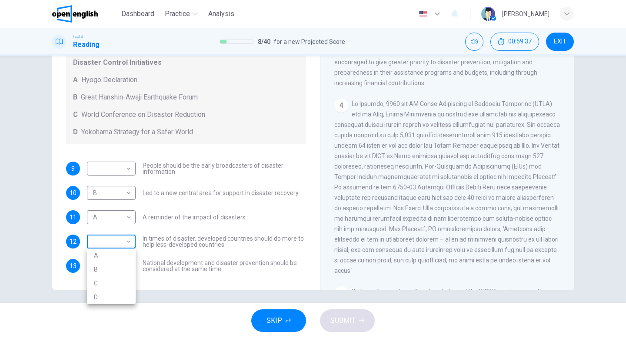
click at [108, 241] on body "This site uses cookies, as explained in our Privacy Policy . If you agree to th…" at bounding box center [313, 169] width 626 height 338
click at [121, 174] on div at bounding box center [313, 169] width 626 height 338
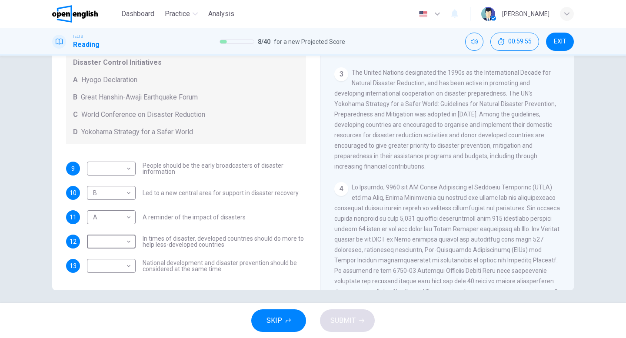
scroll to position [321, 0]
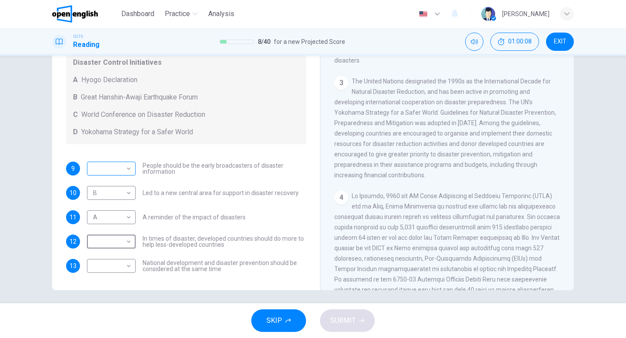
click at [116, 171] on body "This site uses cookies, as explained in our Privacy Policy . If you agree to th…" at bounding box center [313, 169] width 626 height 338
click at [100, 221] on li "D" at bounding box center [111, 224] width 49 height 14
type input "*"
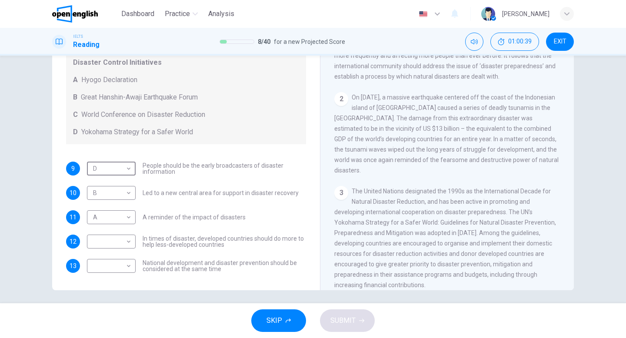
scroll to position [210, 0]
click at [123, 268] on body "This site uses cookies, as explained in our Privacy Policy . If you agree to th…" at bounding box center [313, 169] width 626 height 338
click at [109, 307] on li "C" at bounding box center [111, 308] width 49 height 14
type input "*"
click at [120, 237] on body "This site uses cookies, as explained in our Privacy Policy . If you agree to th…" at bounding box center [313, 169] width 626 height 338
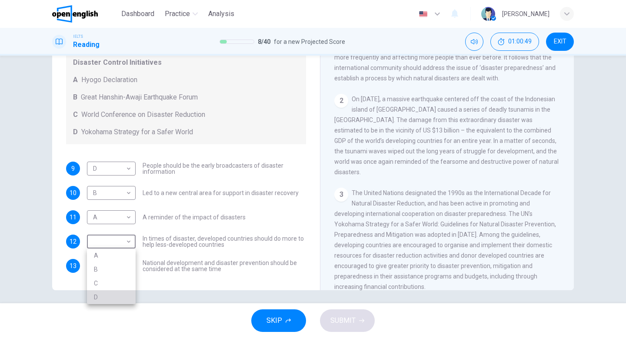
click at [98, 290] on li "D" at bounding box center [111, 297] width 49 height 14
type input "*"
click at [334, 321] on span "SUBMIT" at bounding box center [342, 321] width 25 height 12
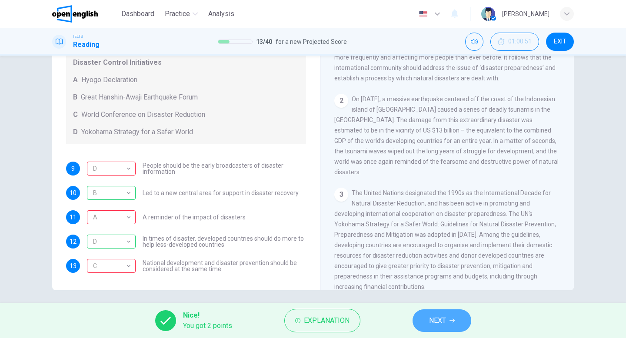
click at [449, 321] on button "NEXT" at bounding box center [442, 321] width 59 height 23
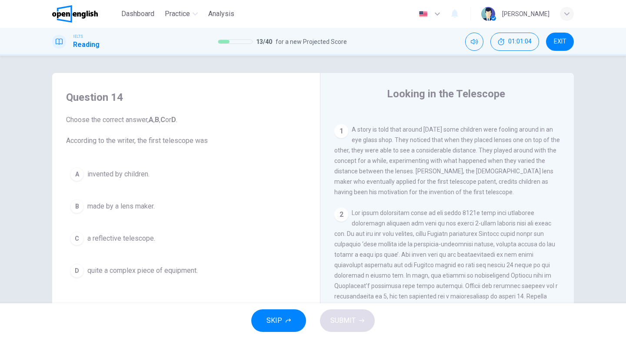
scroll to position [170, 0]
click at [556, 43] on span "EXIT" at bounding box center [560, 41] width 13 height 7
